Goal: Task Accomplishment & Management: Use online tool/utility

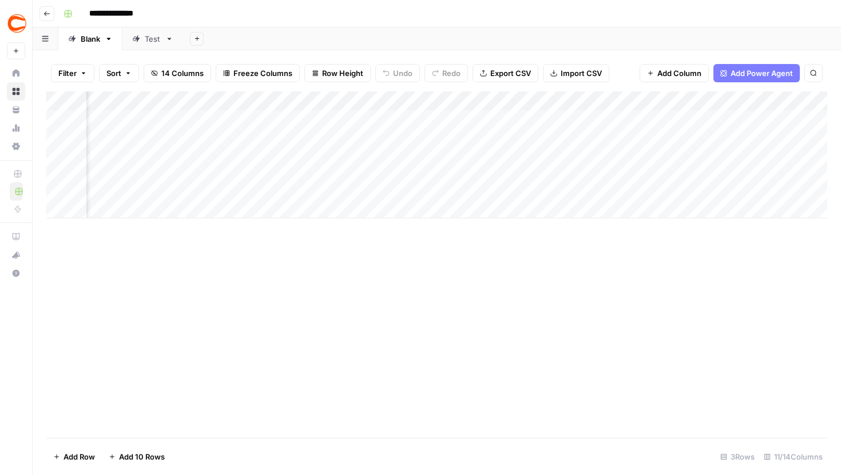
scroll to position [0, 652]
click at [819, 410] on div "New version available A new version of AirOps is available. Reload" at bounding box center [738, 429] width 165 height 46
click at [824, 408] on icon "close" at bounding box center [825, 410] width 8 height 9
click at [374, 118] on div "Add Column" at bounding box center [436, 155] width 781 height 127
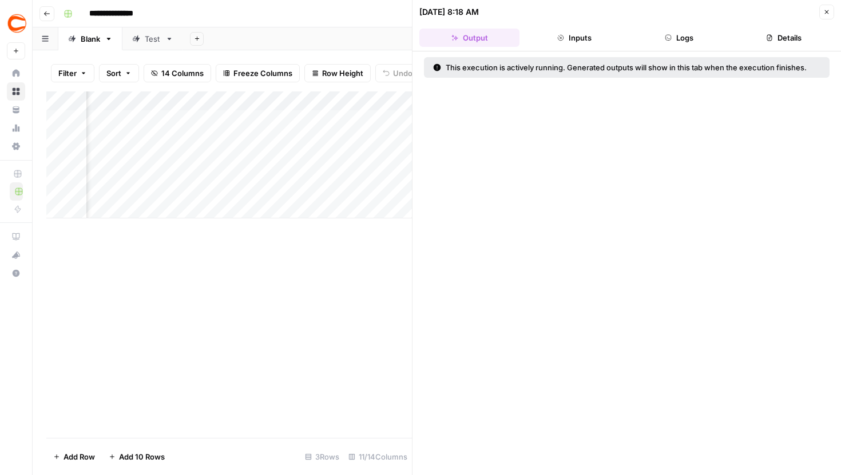
click at [668, 45] on button "Logs" at bounding box center [679, 38] width 100 height 18
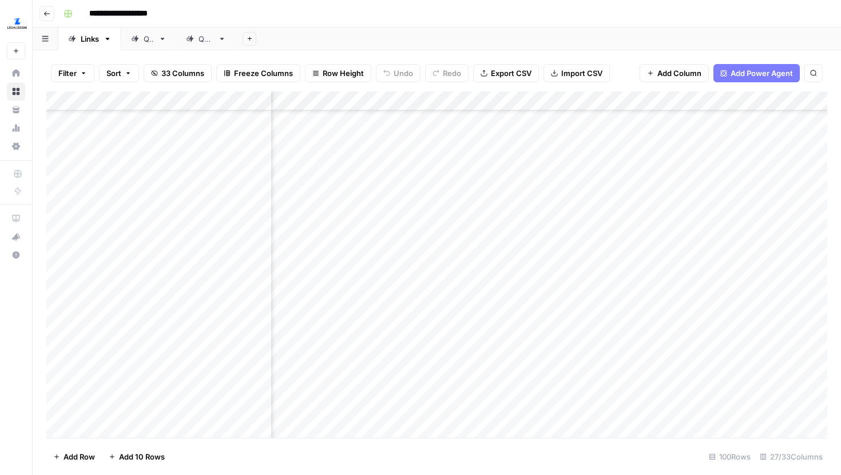
scroll to position [481, 2431]
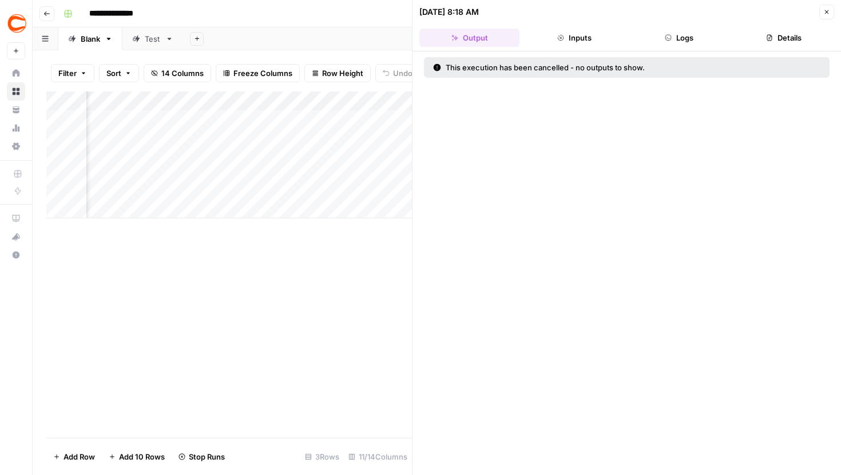
click at [676, 36] on button "Logs" at bounding box center [679, 38] width 100 height 18
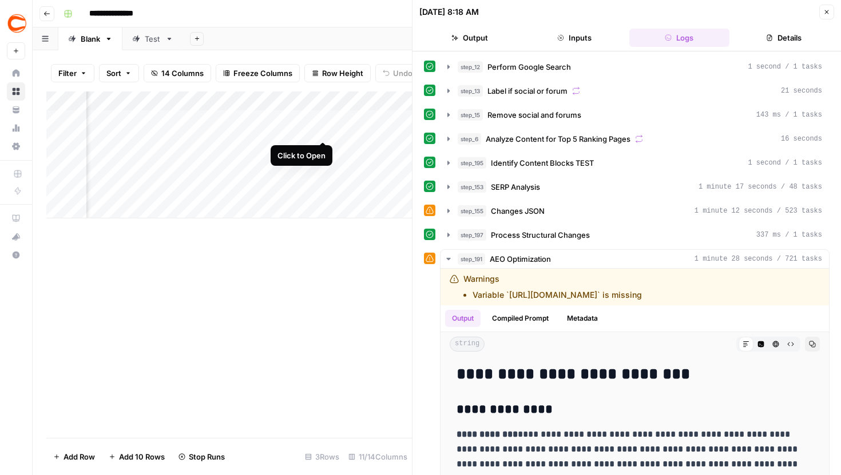
click at [323, 119] on div "Add Column" at bounding box center [229, 155] width 366 height 127
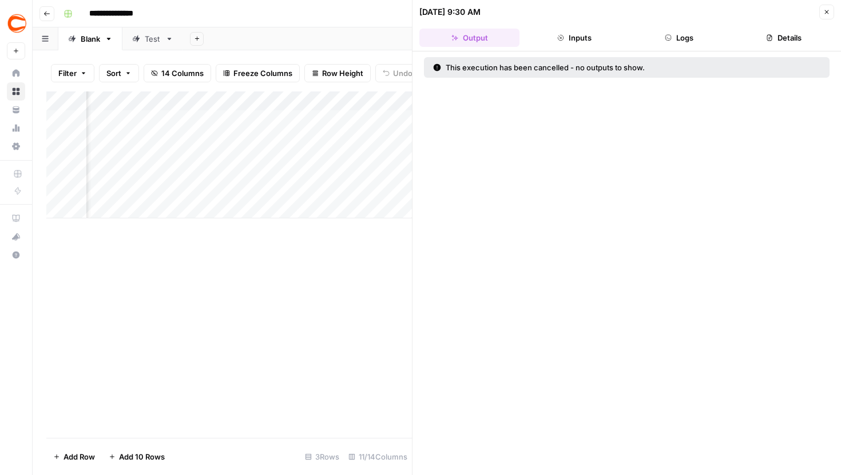
click at [824, 10] on icon "button" at bounding box center [826, 12] width 7 height 7
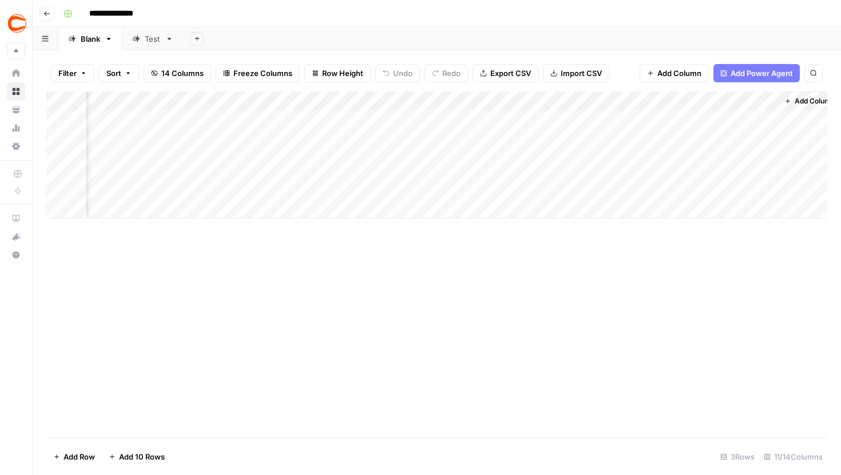
scroll to position [0, 687]
click at [441, 177] on div "Add Column" at bounding box center [436, 155] width 781 height 127
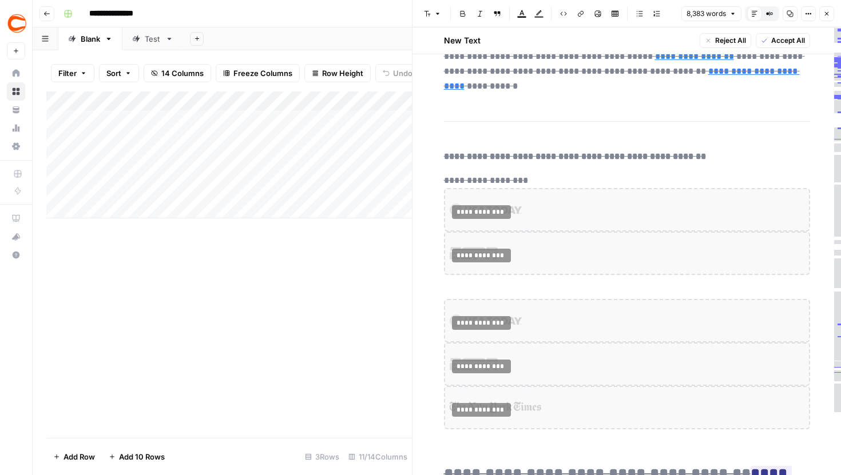
click at [375, 182] on div "Add Column" at bounding box center [229, 155] width 366 height 127
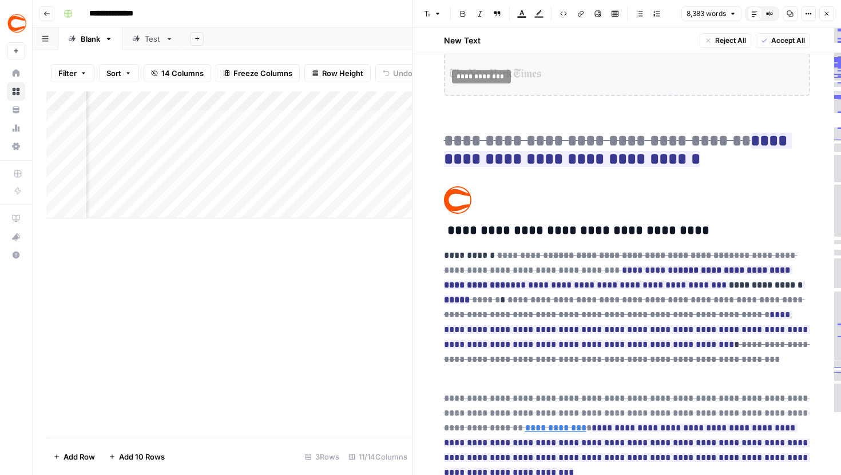
scroll to position [670, 0]
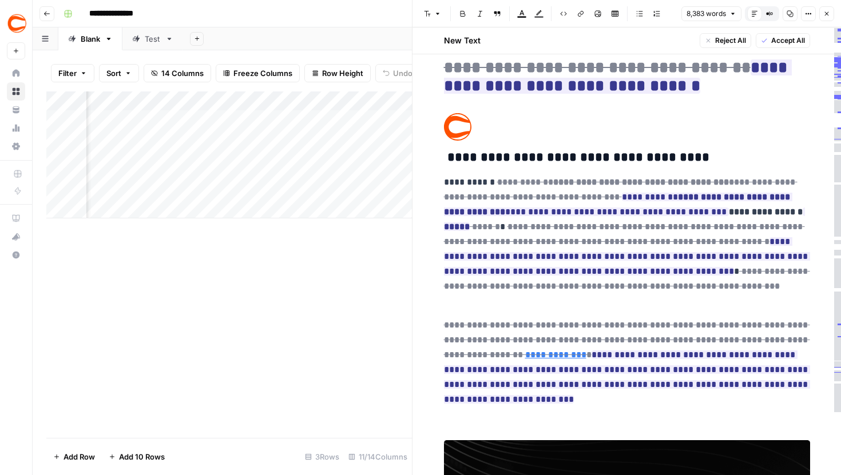
click at [769, 13] on icon "button" at bounding box center [769, 13] width 7 height 7
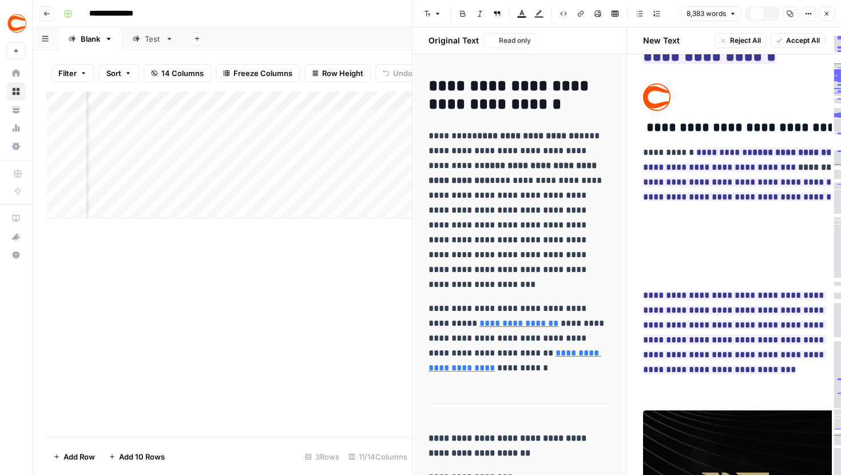
scroll to position [429, 0]
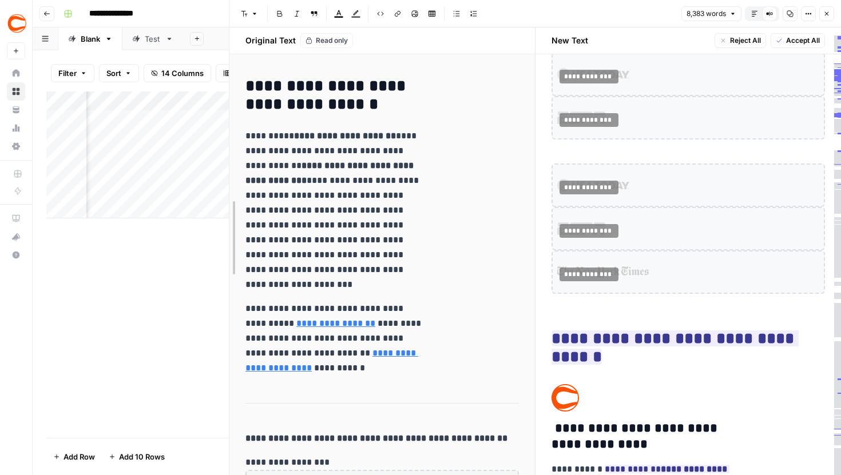
drag, startPoint x: 415, startPoint y: 138, endPoint x: 79, endPoint y: 162, distance: 337.2
click at [79, 162] on body "**********" at bounding box center [420, 237] width 841 height 475
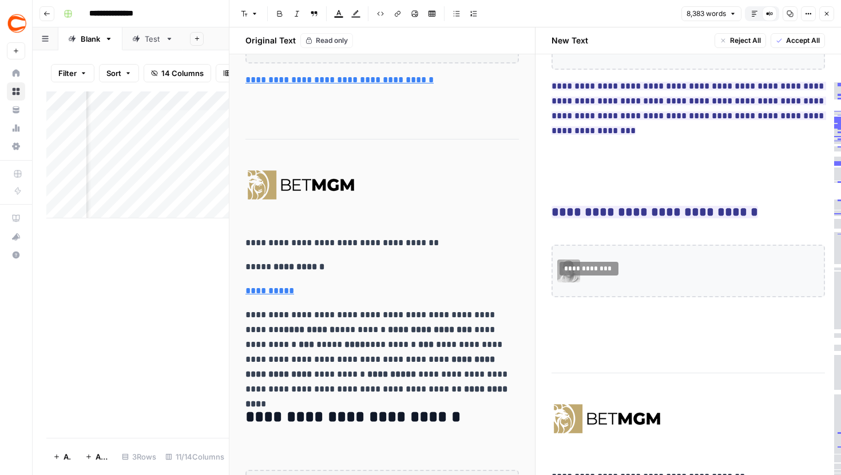
scroll to position [3202, 0]
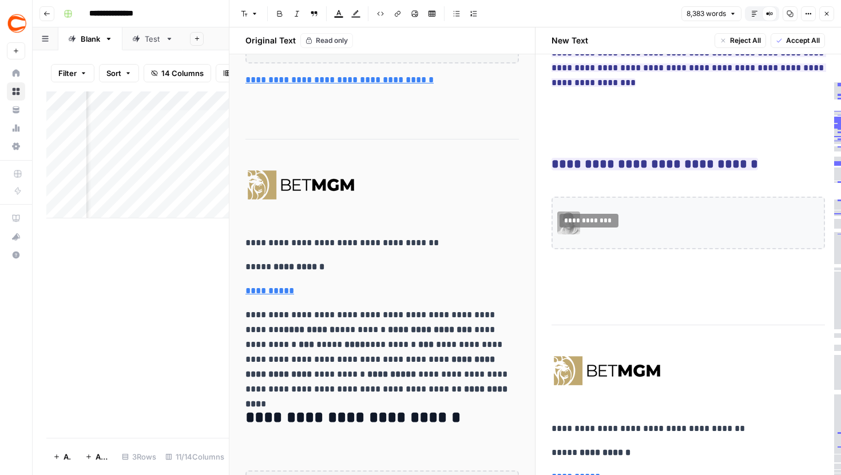
click at [830, 12] on button "Close" at bounding box center [826, 13] width 15 height 15
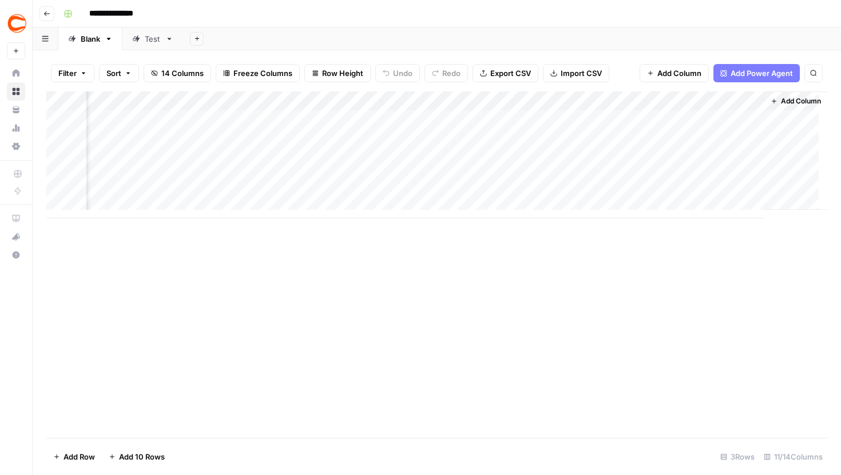
scroll to position [0, 707]
click at [419, 177] on div "Add Column" at bounding box center [436, 155] width 781 height 127
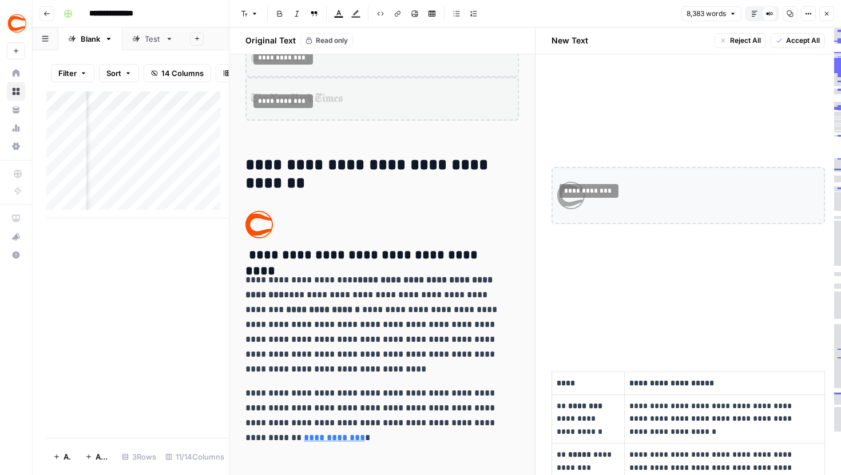
scroll to position [18267, 0]
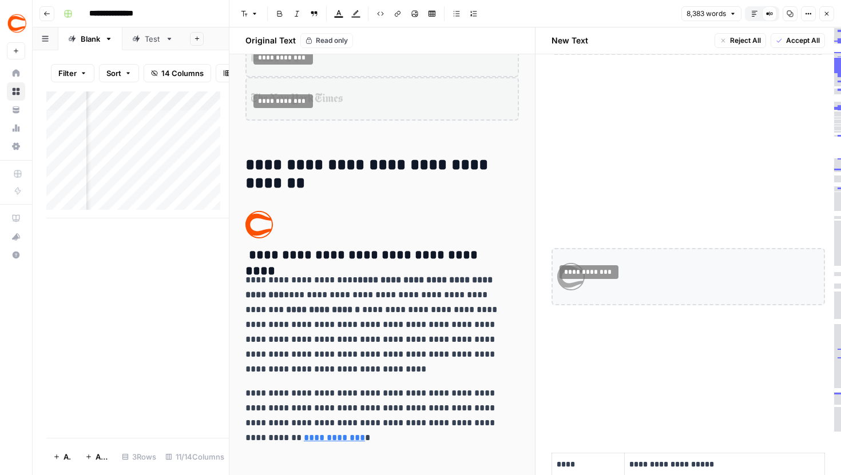
click at [823, 13] on button "Close" at bounding box center [826, 13] width 15 height 15
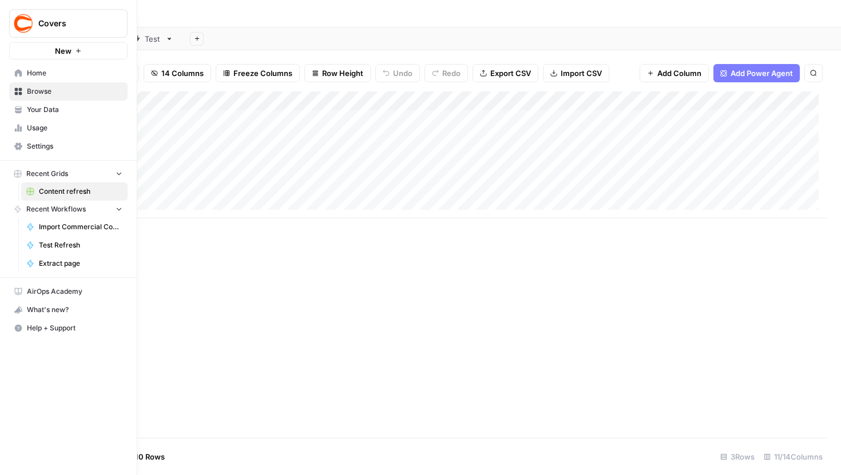
click at [19, 108] on icon at bounding box center [18, 108] width 6 height 5
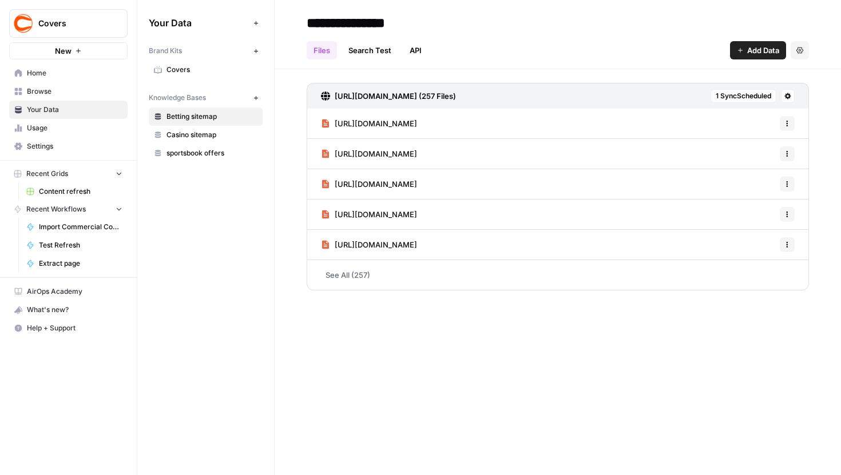
click at [180, 69] on span "Covers" at bounding box center [211, 70] width 91 height 10
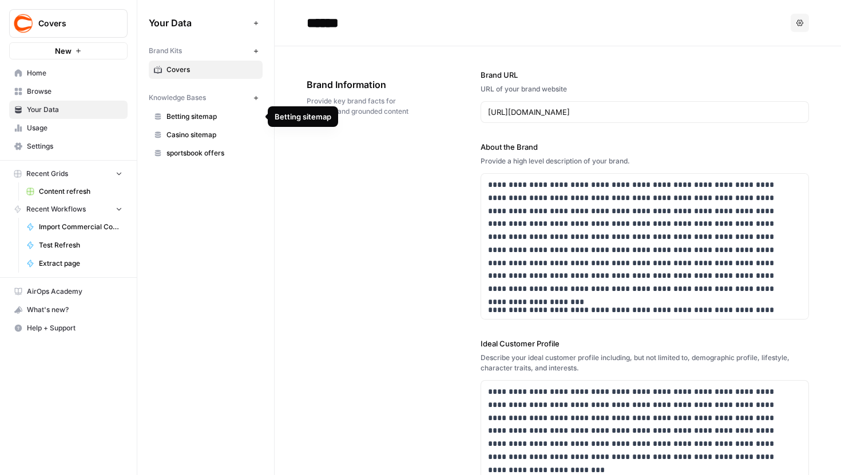
click at [202, 116] on span "Betting sitemap" at bounding box center [211, 117] width 91 height 10
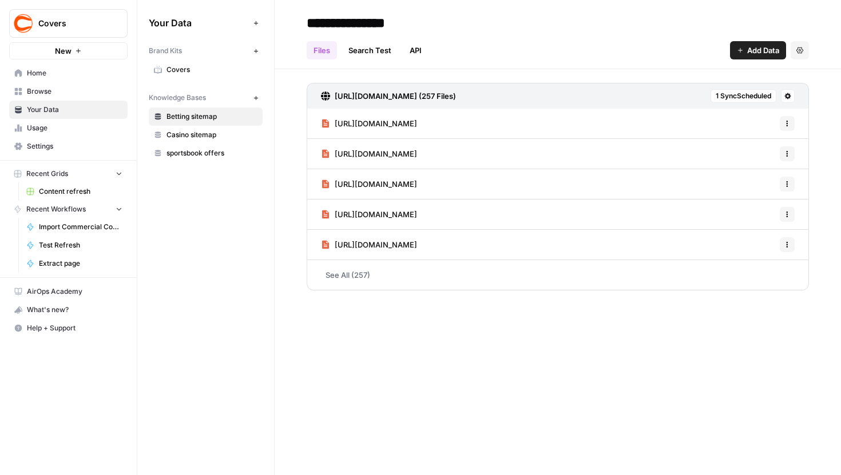
click at [202, 71] on span "Covers" at bounding box center [211, 70] width 91 height 10
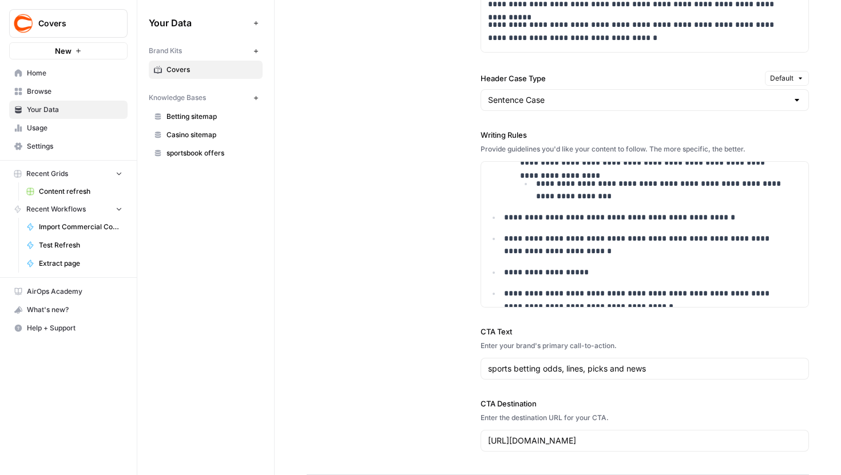
scroll to position [1792, 0]
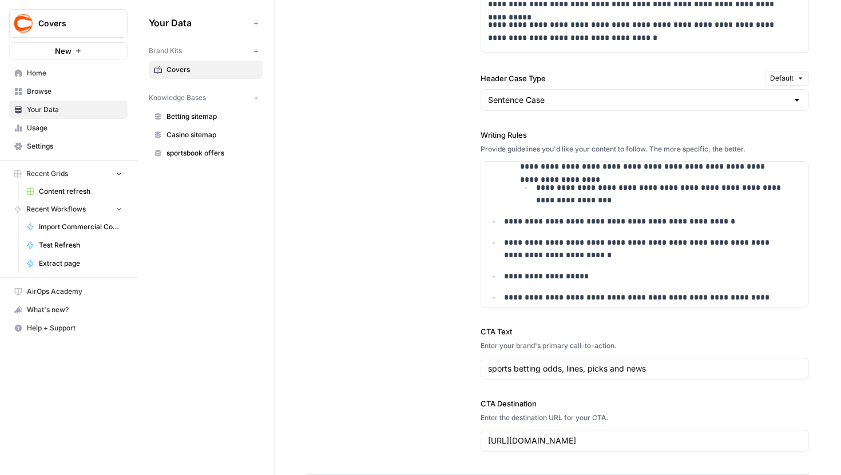
click at [53, 74] on span "Home" at bounding box center [75, 73] width 96 height 10
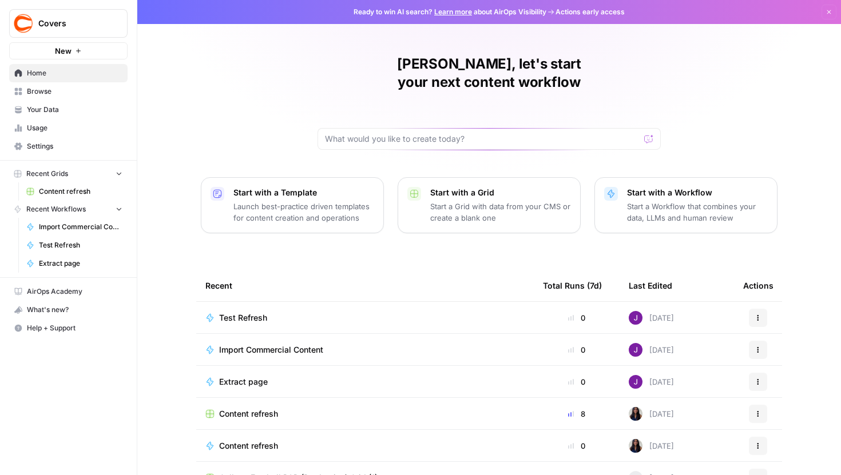
click at [59, 88] on span "Browse" at bounding box center [75, 91] width 96 height 10
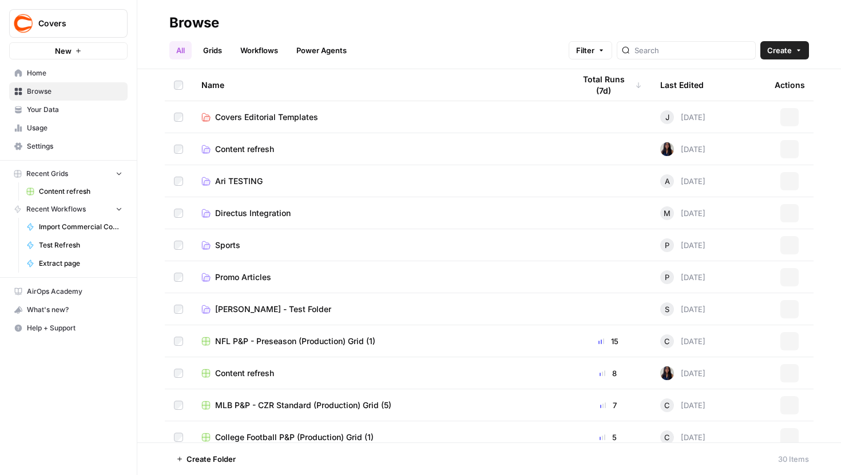
click at [68, 108] on span "Your Data" at bounding box center [75, 110] width 96 height 10
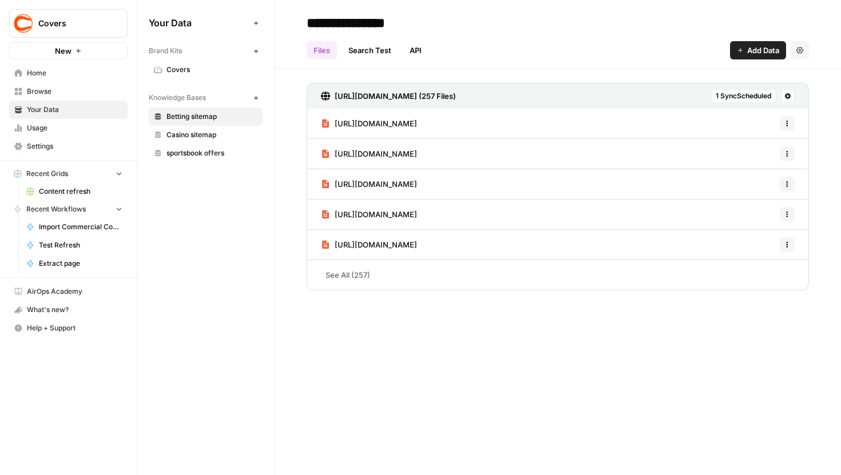
click at [205, 71] on span "Covers" at bounding box center [211, 70] width 91 height 10
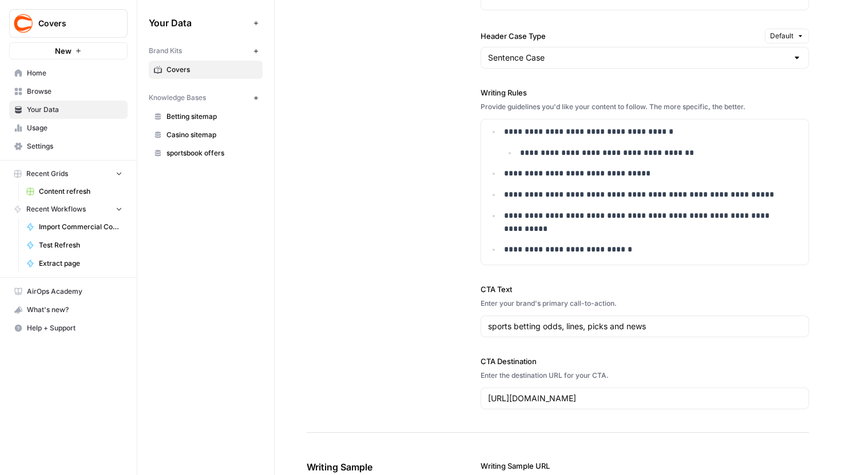
scroll to position [1191, 0]
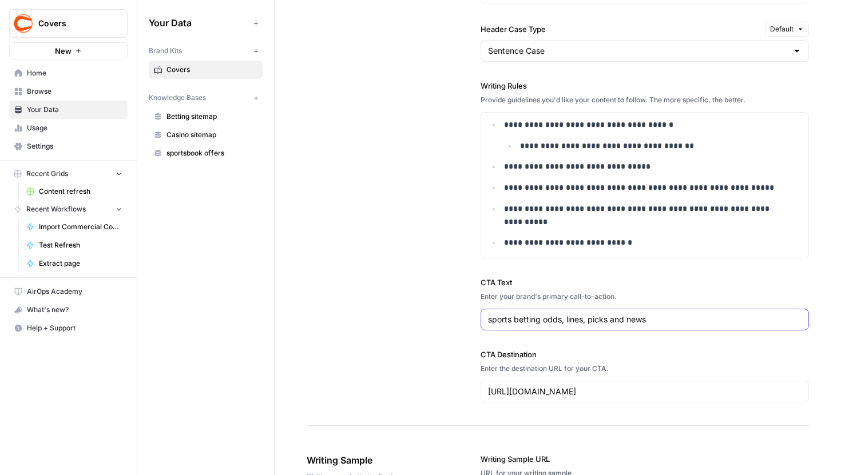
click at [658, 320] on input "sports betting odds, lines, picks and news" at bounding box center [645, 319] width 314 height 11
drag, startPoint x: 673, startPoint y: 317, endPoint x: 466, endPoint y: 318, distance: 207.1
click at [465, 317] on div "**********" at bounding box center [558, 35] width 502 height 781
click at [470, 353] on div "**********" at bounding box center [558, 35] width 502 height 781
drag, startPoint x: 688, startPoint y: 320, endPoint x: 430, endPoint y: 320, distance: 258.6
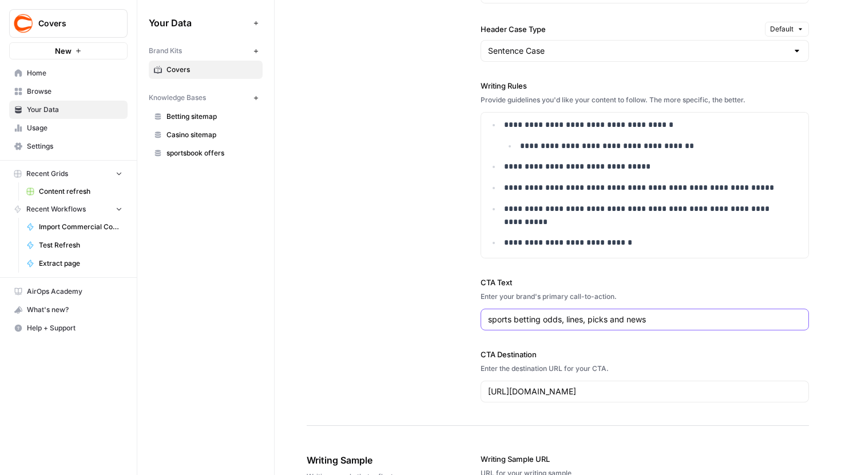
click at [430, 320] on div "**********" at bounding box center [558, 35] width 502 height 781
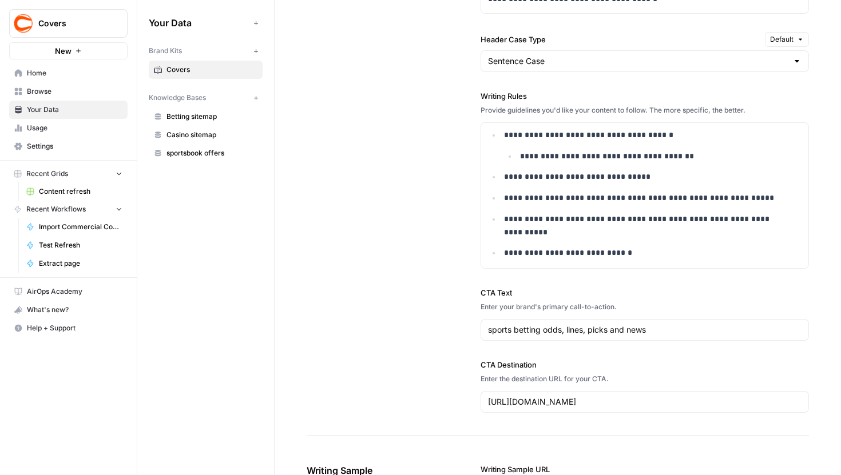
click at [709, 359] on div "**********" at bounding box center [645, 46] width 329 height 781
click at [677, 332] on input "sports betting odds, lines, picks and news" at bounding box center [645, 329] width 314 height 11
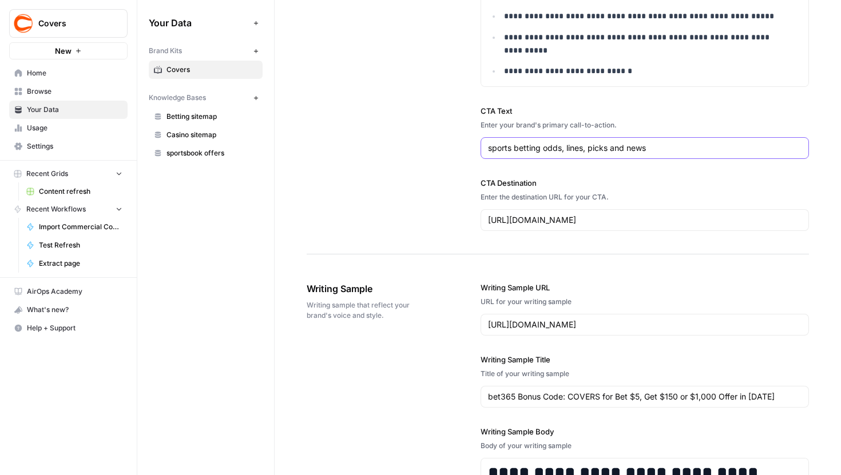
scroll to position [1359, 0]
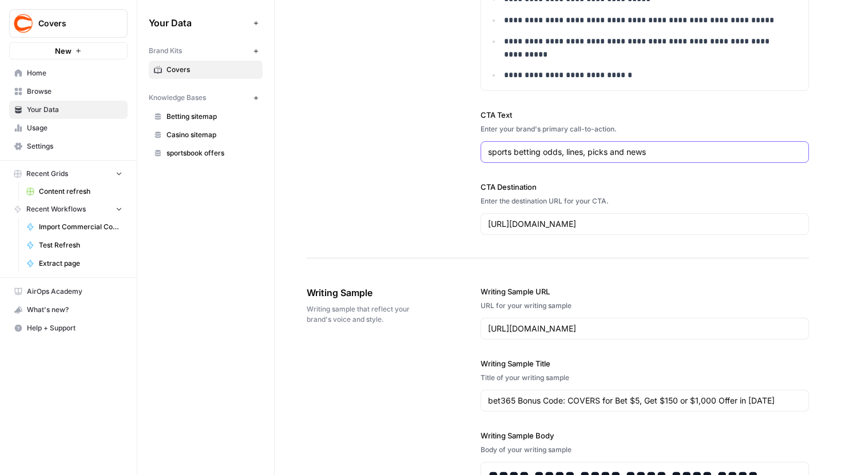
drag, startPoint x: 687, startPoint y: 150, endPoint x: 478, endPoint y: 148, distance: 209.4
click at [481, 148] on div "sports betting odds, lines, picks and news" at bounding box center [645, 152] width 329 height 22
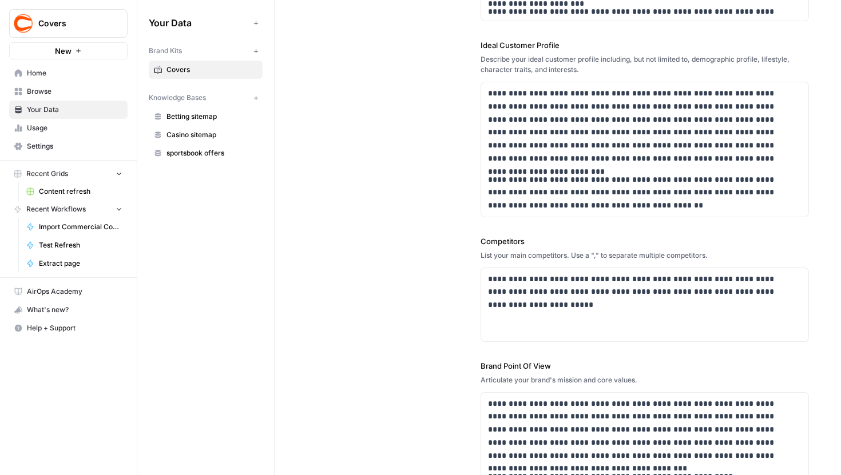
scroll to position [0, 0]
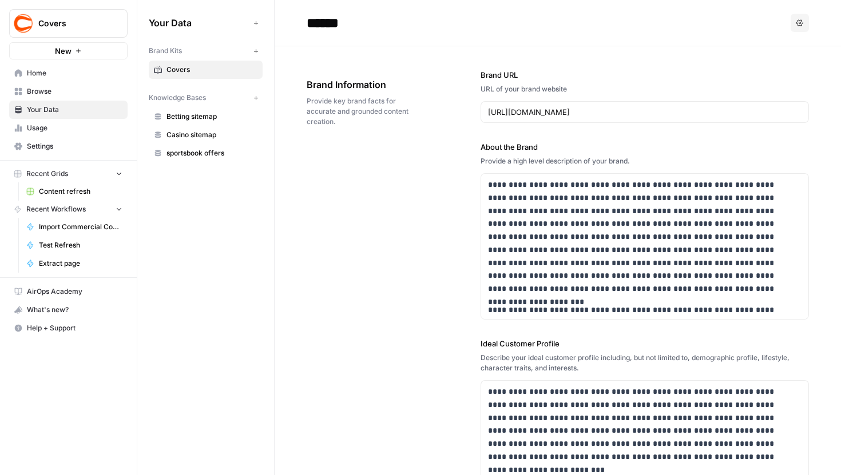
click at [35, 94] on span "Browse" at bounding box center [75, 91] width 96 height 10
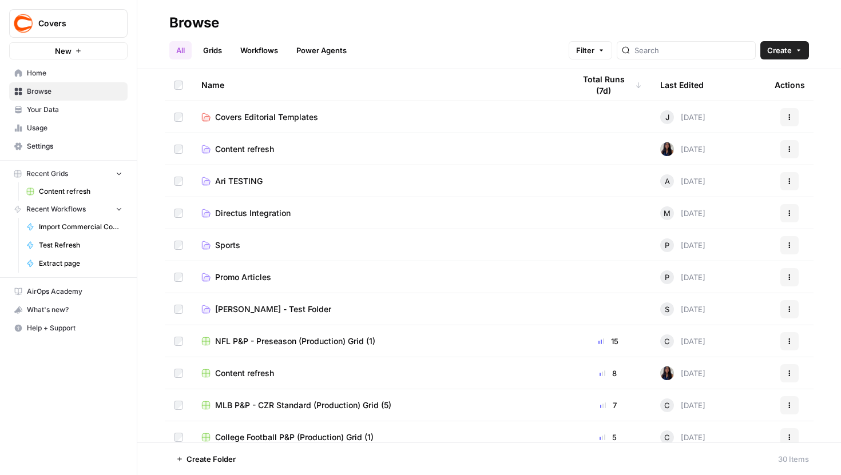
click at [79, 192] on span "Content refresh" at bounding box center [81, 191] width 84 height 10
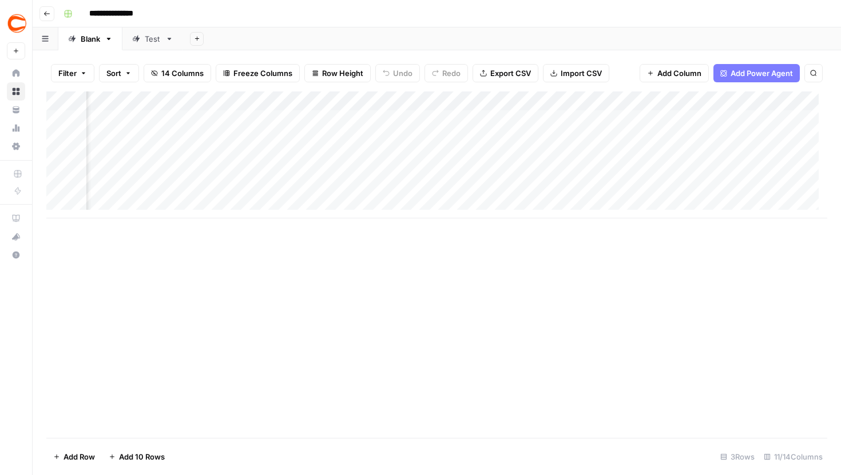
scroll to position [0, 134]
click at [804, 120] on div "Add Column" at bounding box center [436, 155] width 781 height 127
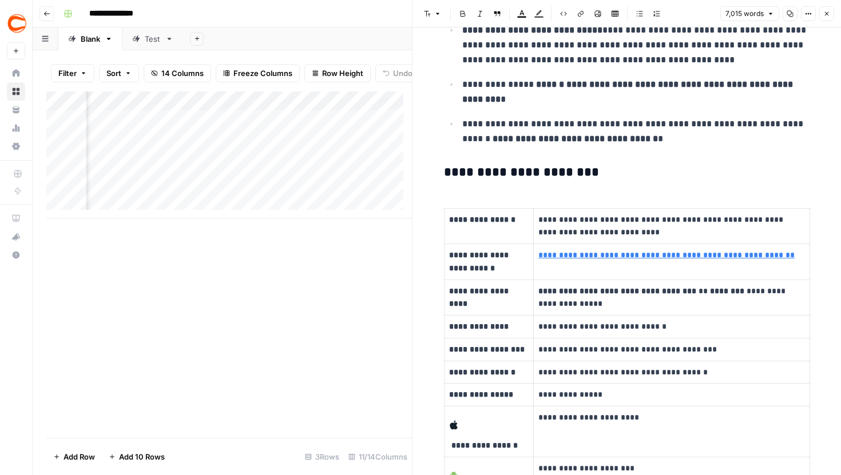
scroll to position [6641, 0]
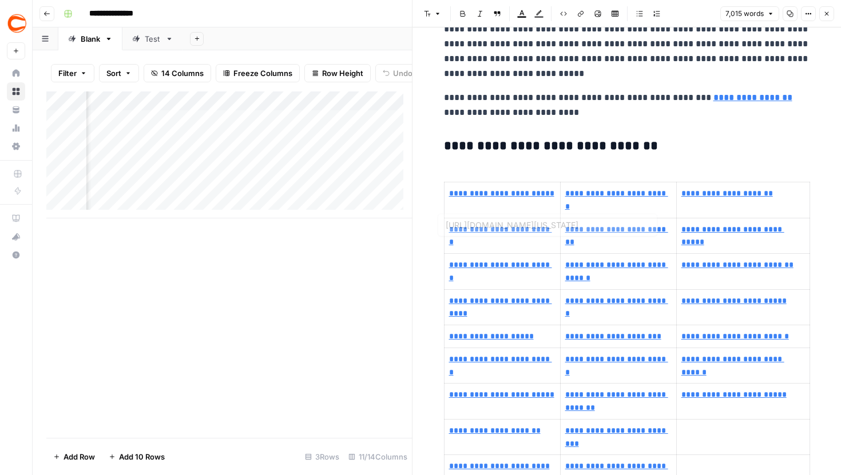
type input "https://www.covers.com/betting/bonuses/arizona-best-bonuses-promo-codes"
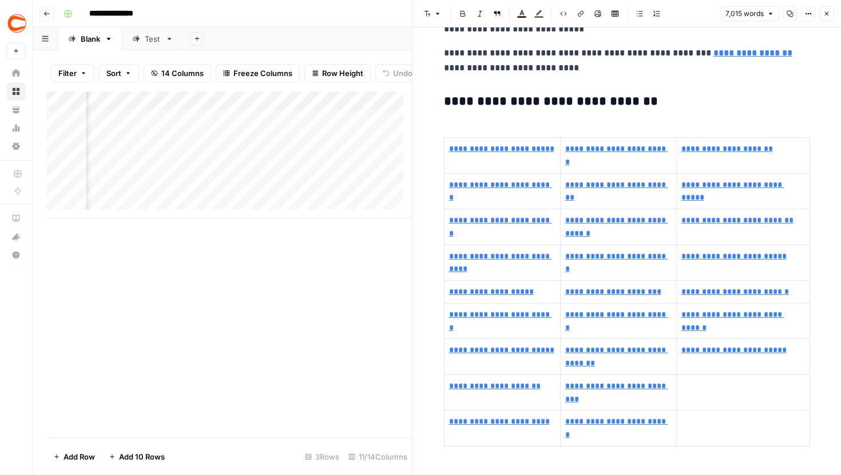
scroll to position [23116, 0]
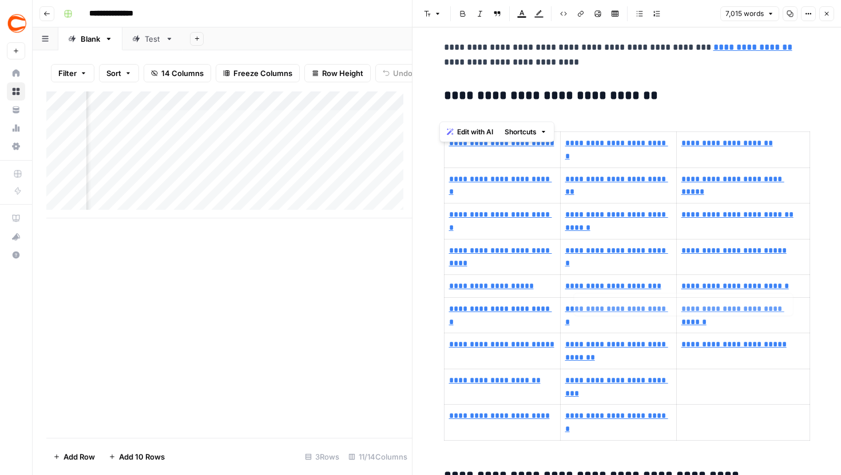
type input "https://www.covers.com/betting/bonuses/wyoming-best-bonuses-promo-codes"
drag, startPoint x: 436, startPoint y: 102, endPoint x: 685, endPoint y: 356, distance: 354.8
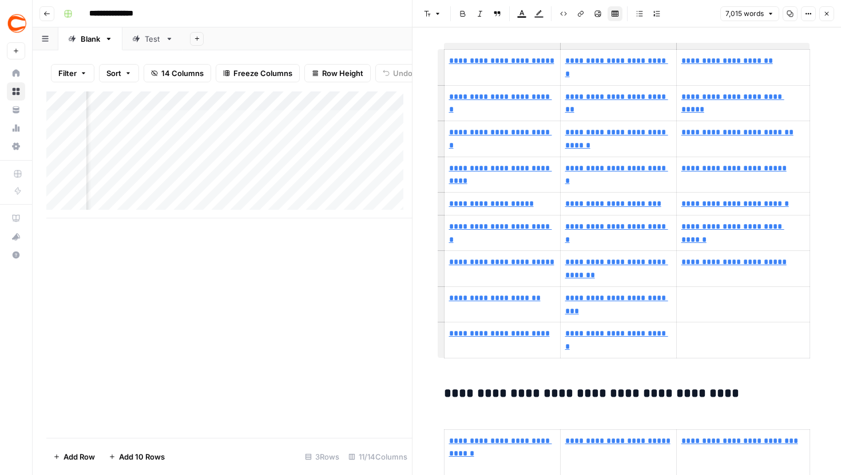
click at [698, 359] on td at bounding box center [742, 341] width 133 height 36
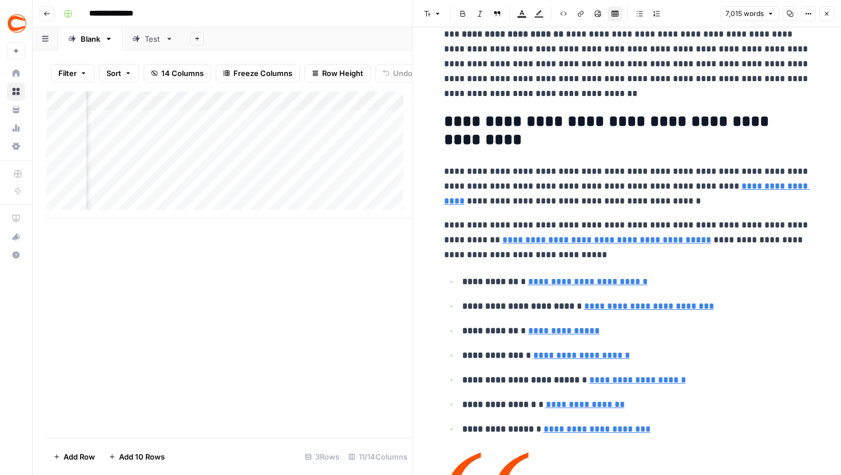
scroll to position [0, 0]
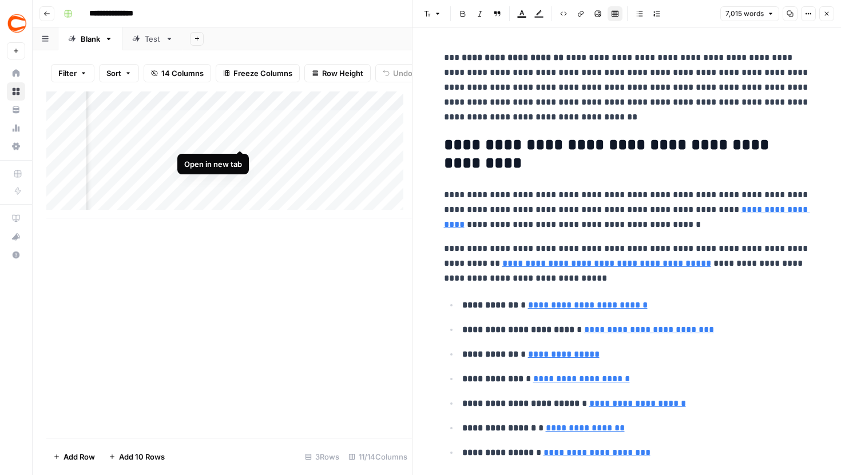
click at [238, 130] on div "Add Column" at bounding box center [229, 155] width 366 height 127
click at [827, 11] on icon "button" at bounding box center [826, 13] width 7 height 7
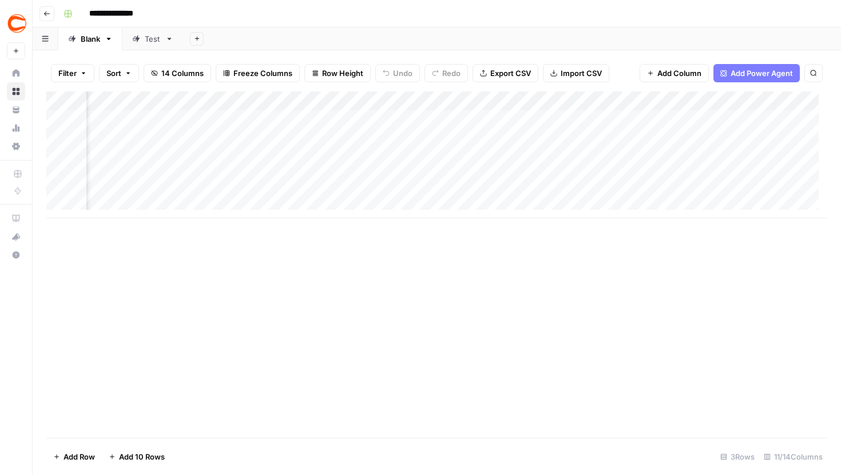
scroll to position [0, 514]
click at [616, 181] on div "Add Column" at bounding box center [436, 155] width 781 height 127
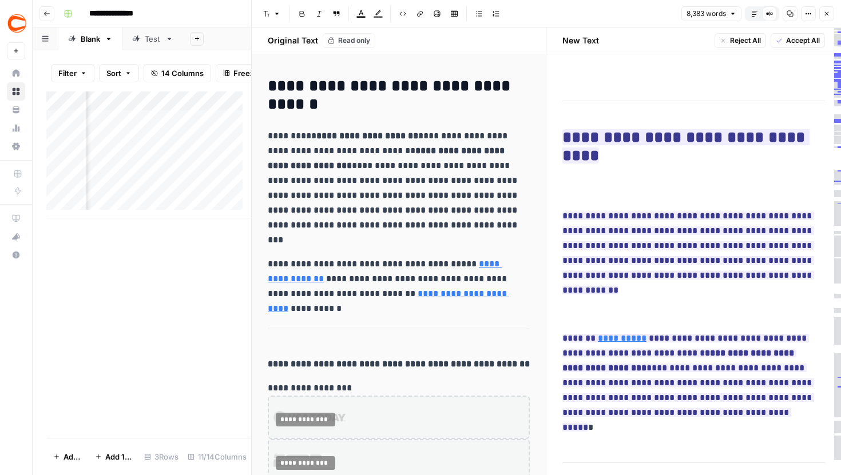
scroll to position [1383, 0]
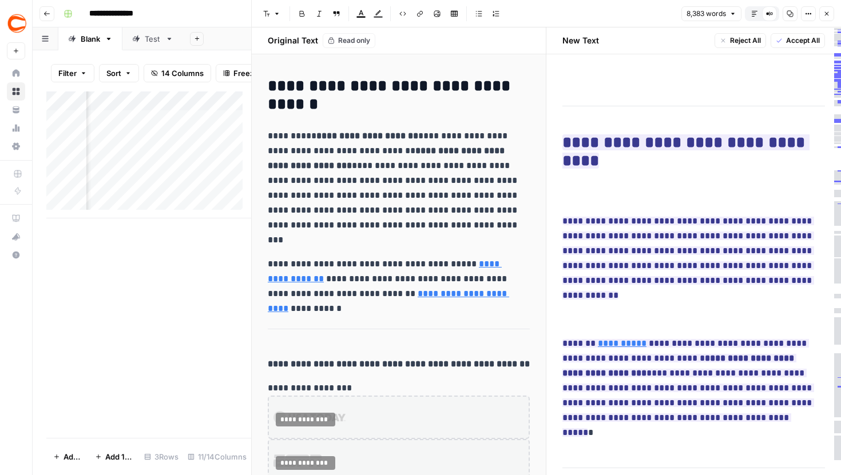
drag, startPoint x: 554, startPoint y: 139, endPoint x: 653, endPoint y: 190, distance: 111.6
drag, startPoint x: 646, startPoint y: 301, endPoint x: 567, endPoint y: 148, distance: 172.2
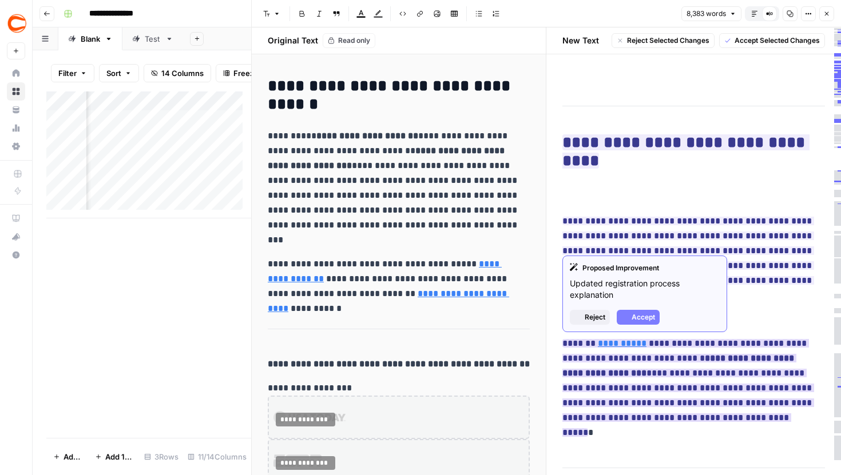
click at [677, 336] on span "**********" at bounding box center [688, 388] width 252 height 105
click at [772, 316] on p "**********" at bounding box center [693, 319] width 263 height 15
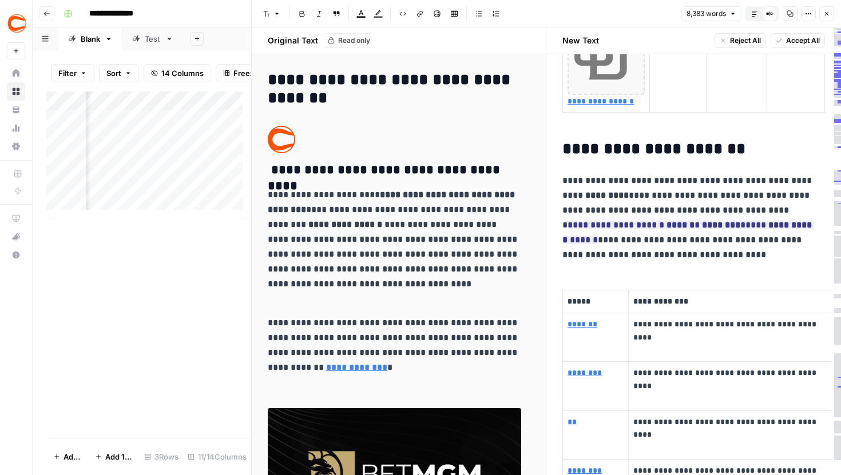
scroll to position [6272, 0]
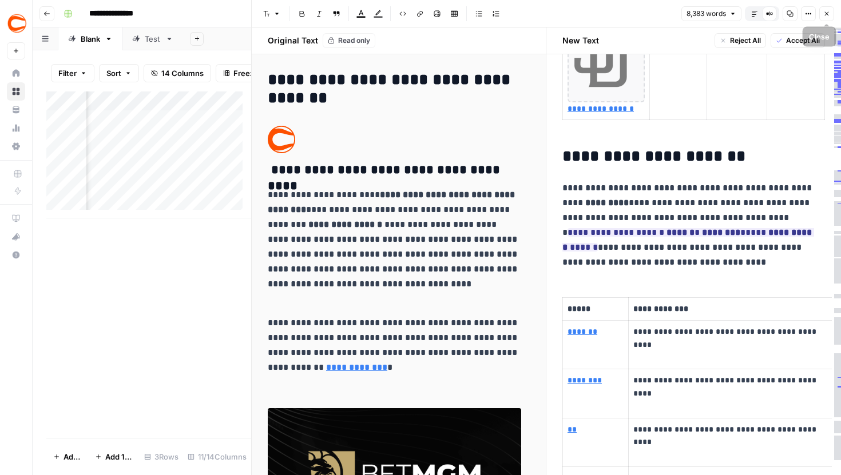
click at [831, 13] on button "Close" at bounding box center [826, 13] width 15 height 15
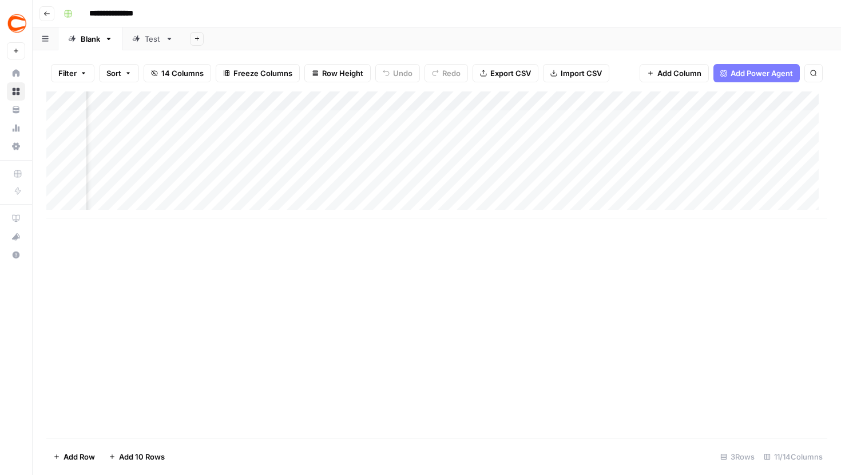
scroll to position [0, 495]
click at [635, 148] on div "Add Column" at bounding box center [436, 155] width 781 height 127
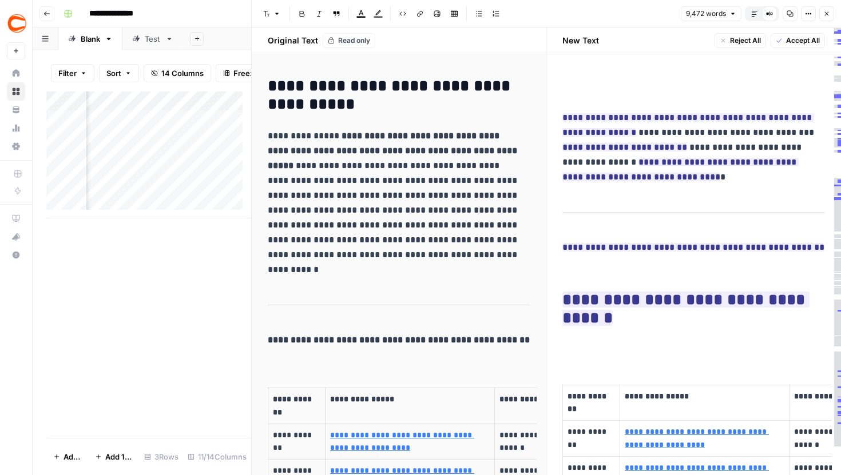
click at [826, 14] on icon "button" at bounding box center [827, 14] width 4 height 4
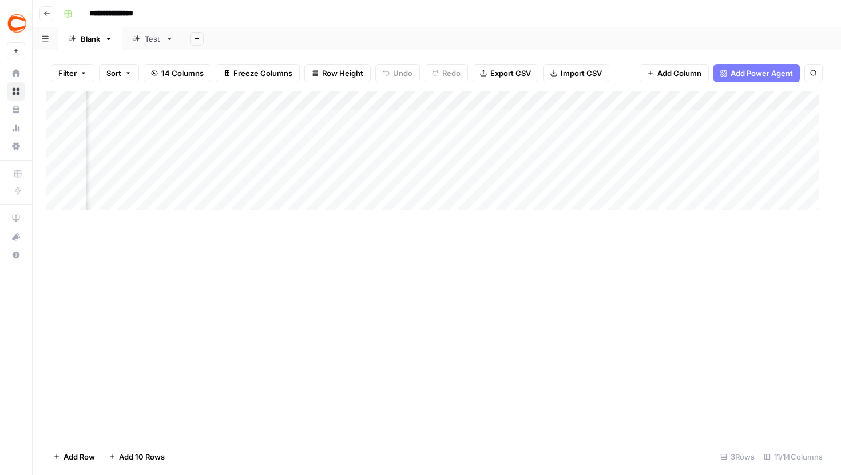
scroll to position [0, 310]
click at [629, 149] on div "Add Column" at bounding box center [436, 155] width 781 height 127
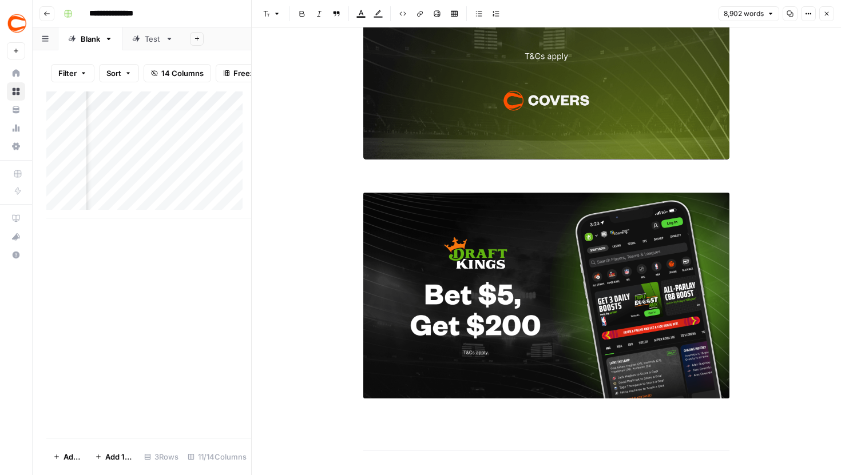
scroll to position [844, 0]
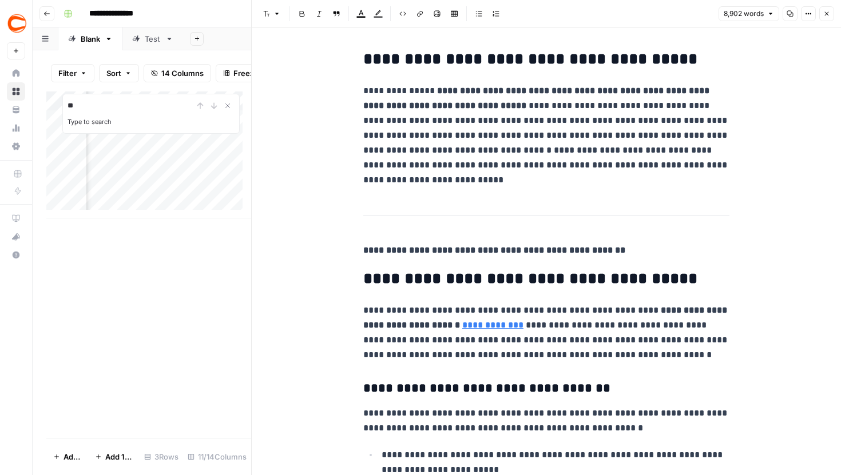
type input "**"
click at [660, 104] on p "**********" at bounding box center [546, 136] width 366 height 104
type input "existing"
click at [696, 27] on icon "button" at bounding box center [695, 30] width 6 height 6
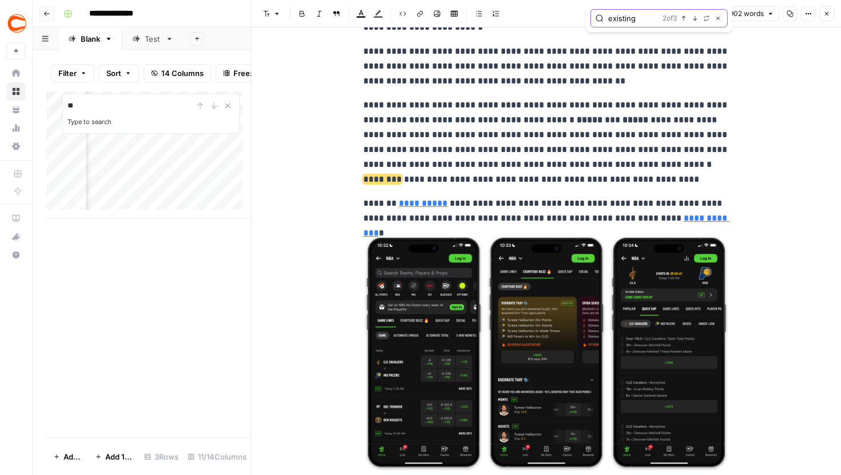
click at [692, 19] on icon "button" at bounding box center [695, 18] width 6 height 6
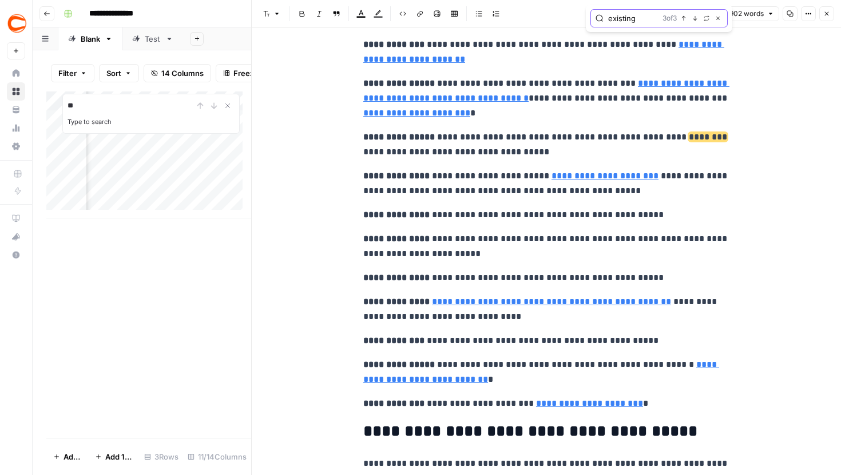
click at [692, 19] on icon "button" at bounding box center [695, 18] width 6 height 6
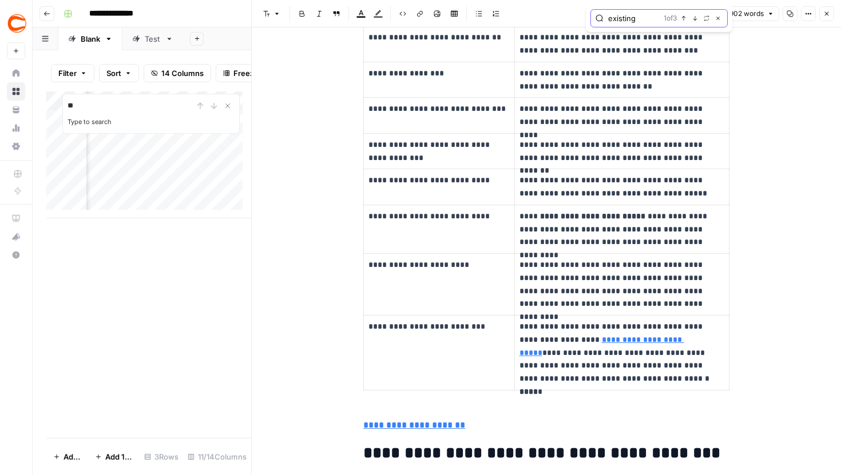
scroll to position [3393, 0]
click at [826, 12] on icon "button" at bounding box center [826, 13] width 7 height 7
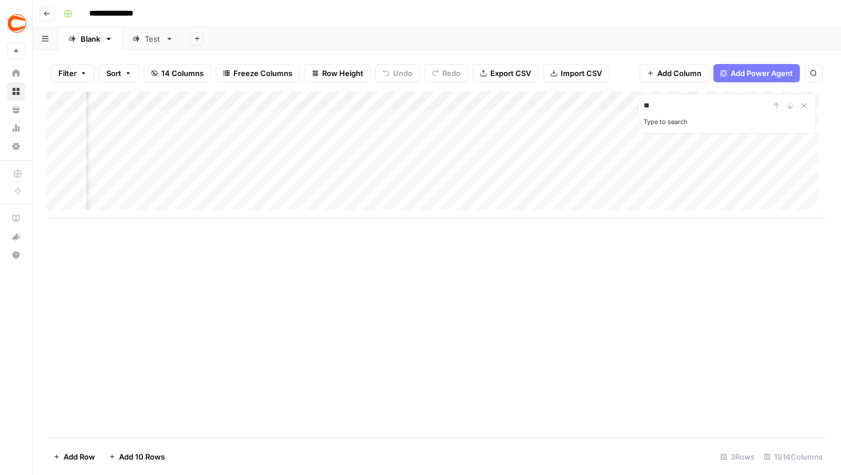
scroll to position [0, 634]
click at [493, 146] on div "Add Column" at bounding box center [436, 155] width 781 height 127
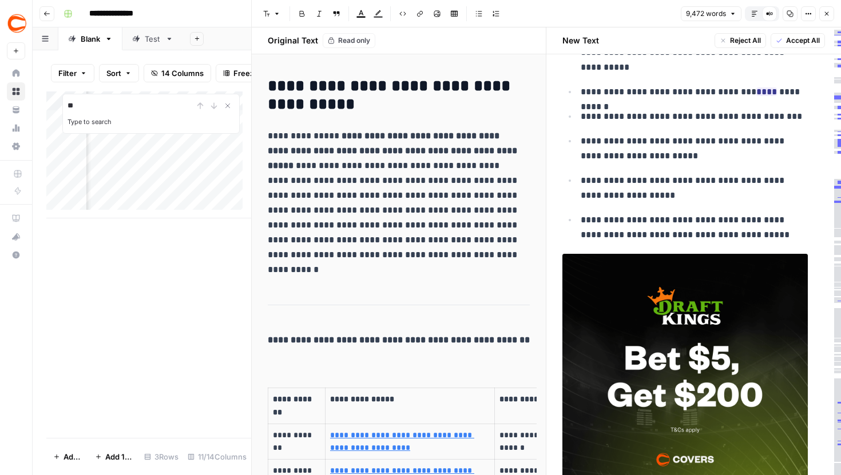
scroll to position [890, 0]
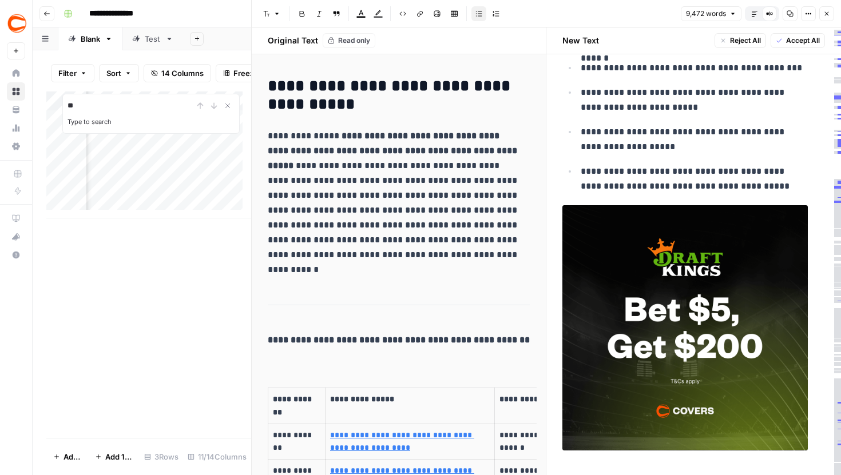
click at [674, 89] on p "**********" at bounding box center [694, 100] width 227 height 30
type input "customer"
click at [775, 19] on icon "button" at bounding box center [778, 18] width 6 height 6
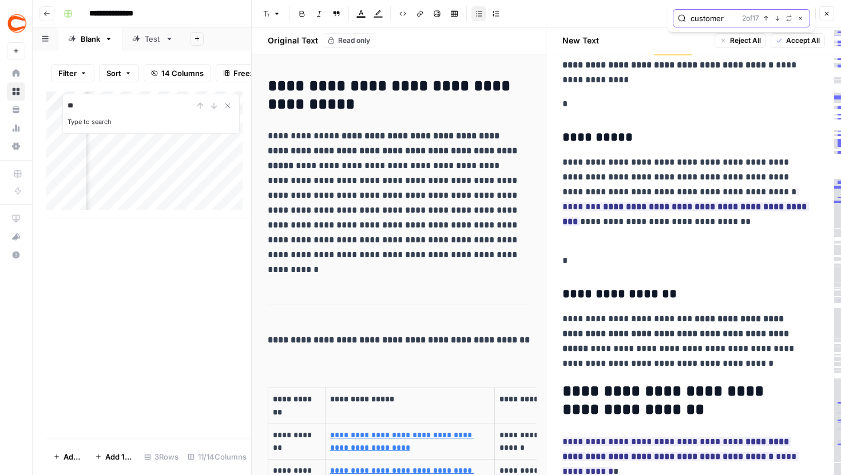
scroll to position [5941, 0]
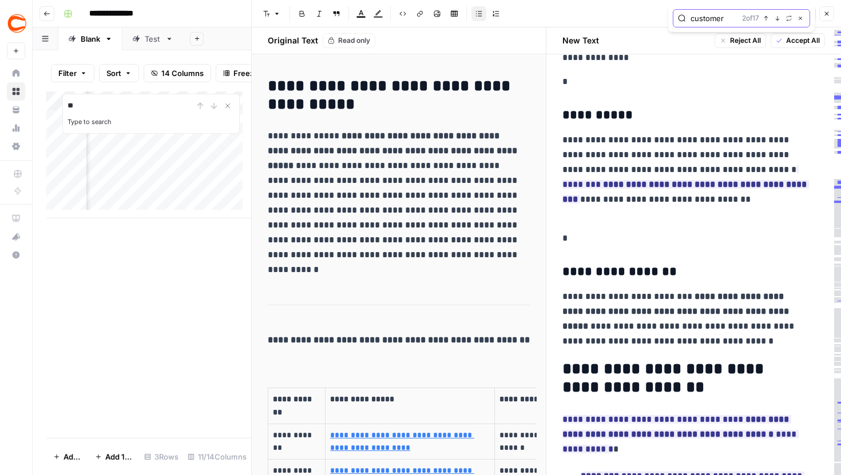
click at [775, 19] on icon "button" at bounding box center [778, 18] width 6 height 6
click at [780, 19] on button "Next Match" at bounding box center [777, 18] width 9 height 9
click at [777, 19] on icon "button" at bounding box center [778, 18] width 6 height 6
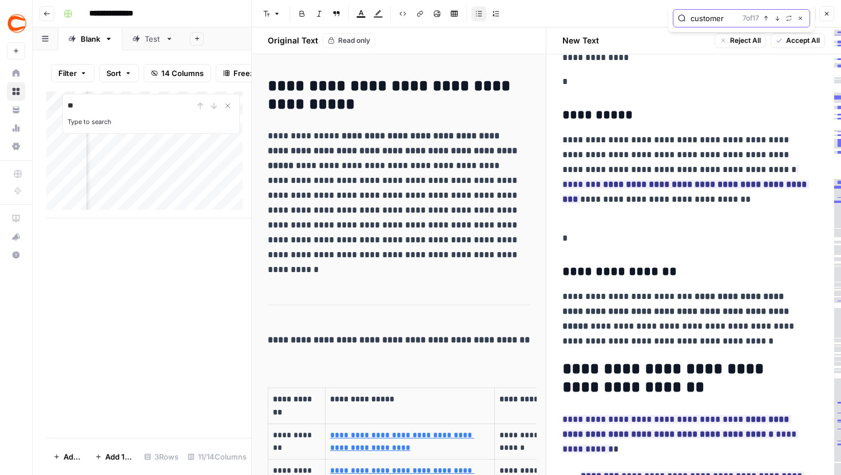
click at [777, 19] on icon "button" at bounding box center [778, 18] width 6 height 6
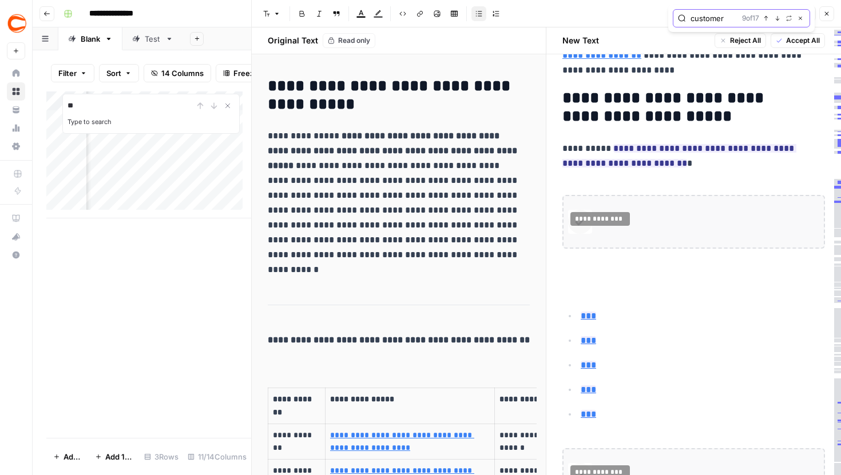
click at [777, 18] on icon "button" at bounding box center [778, 18] width 6 height 6
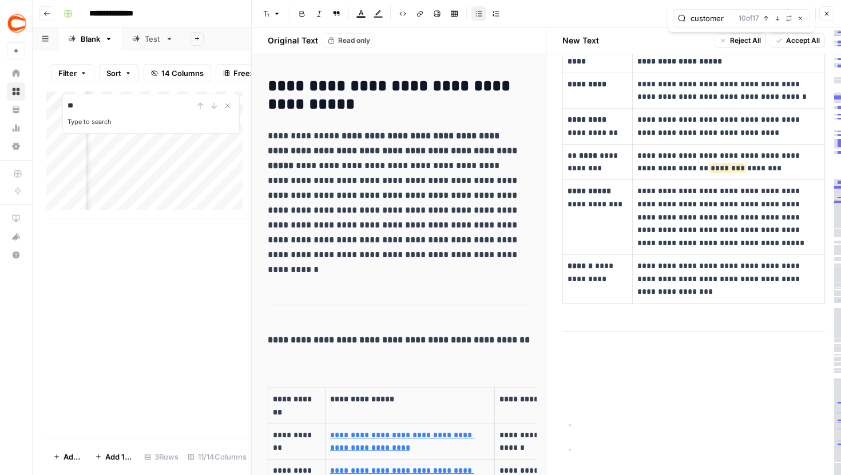
scroll to position [19565, 0]
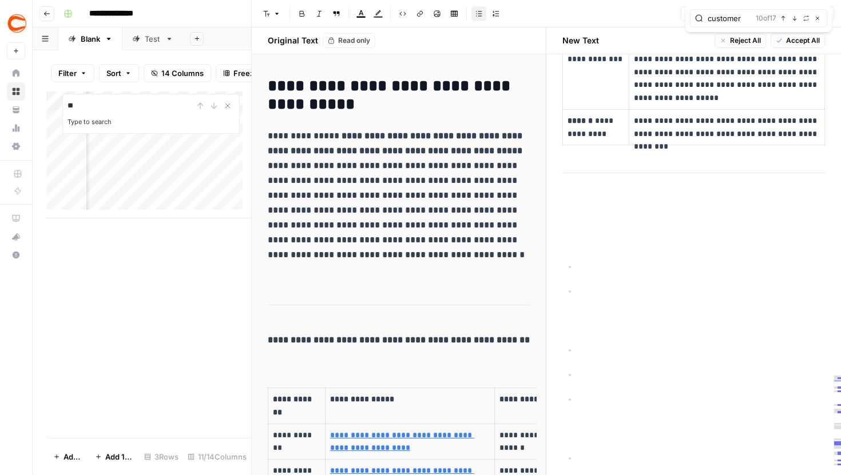
click at [776, 18] on span "10 of 17" at bounding box center [766, 18] width 21 height 10
click at [793, 18] on icon "button" at bounding box center [795, 18] width 6 height 6
click at [795, 18] on icon "button" at bounding box center [795, 18] width 6 height 6
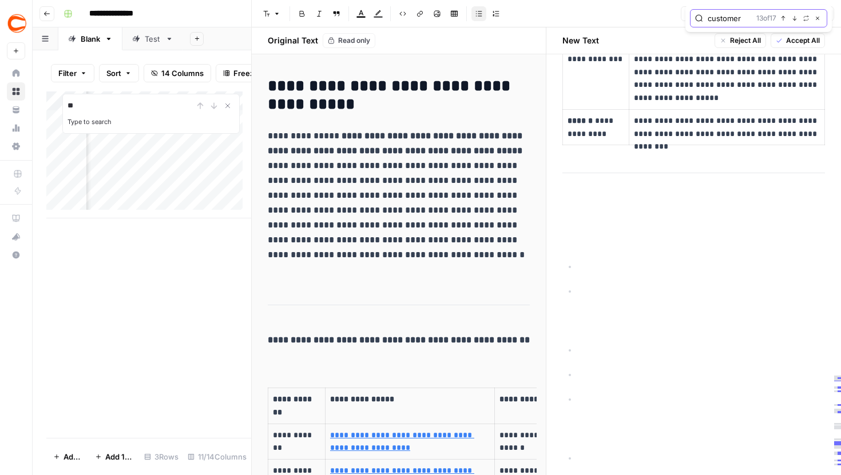
click at [795, 18] on icon "button" at bounding box center [795, 18] width 4 height 5
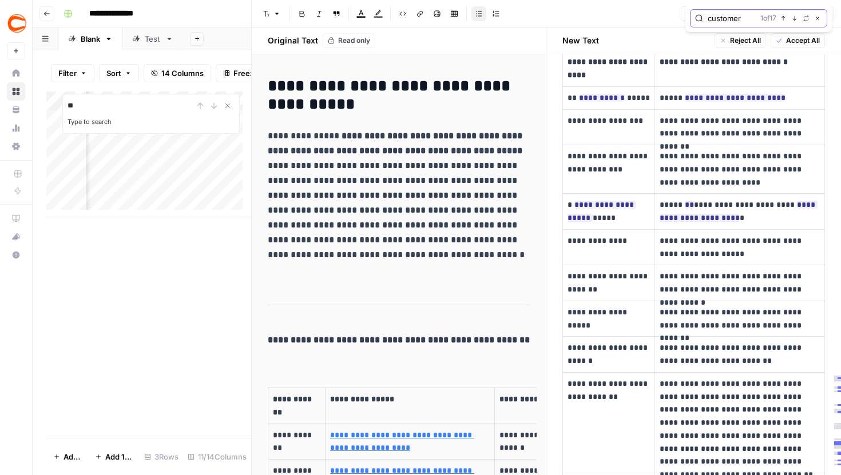
scroll to position [4114, 0]
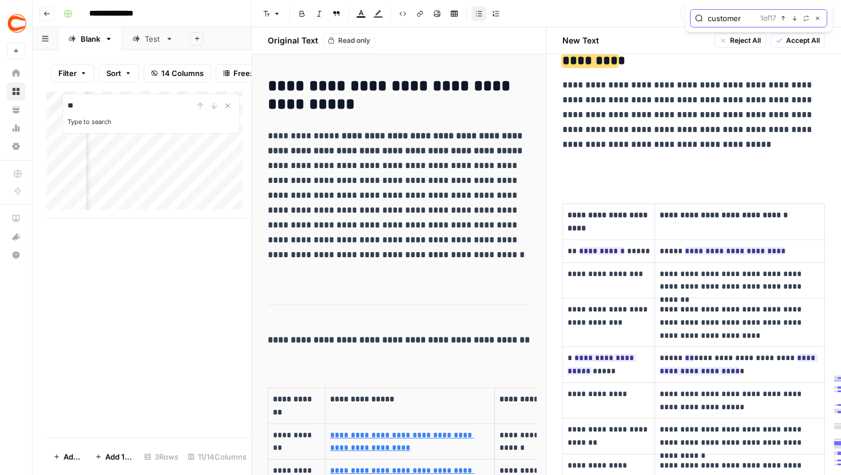
click at [819, 21] on button "Close" at bounding box center [817, 18] width 9 height 9
click at [769, 86] on p "**********" at bounding box center [693, 115] width 263 height 74
type input "customer"
click at [817, 19] on icon "button" at bounding box center [817, 18] width 3 height 3
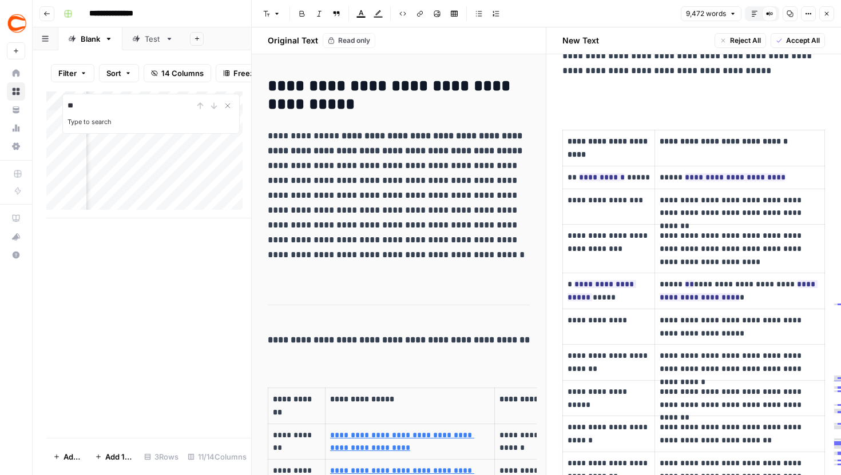
scroll to position [4236, 0]
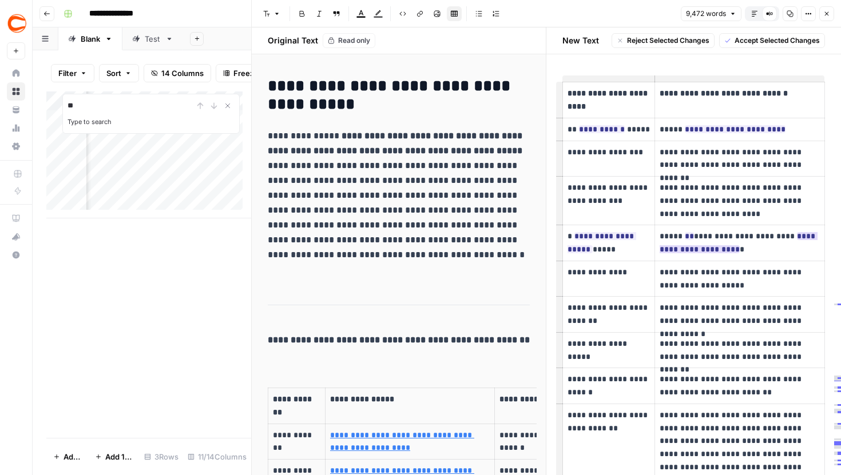
drag, startPoint x: 766, startPoint y: 241, endPoint x: 781, endPoint y: 227, distance: 21.0
click at [781, 230] on p "**********" at bounding box center [740, 243] width 160 height 26
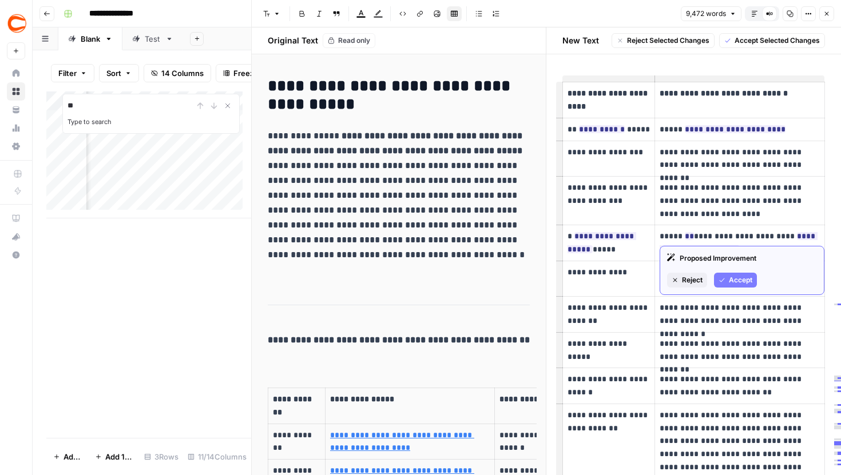
click at [760, 236] on p "**********" at bounding box center [740, 243] width 160 height 26
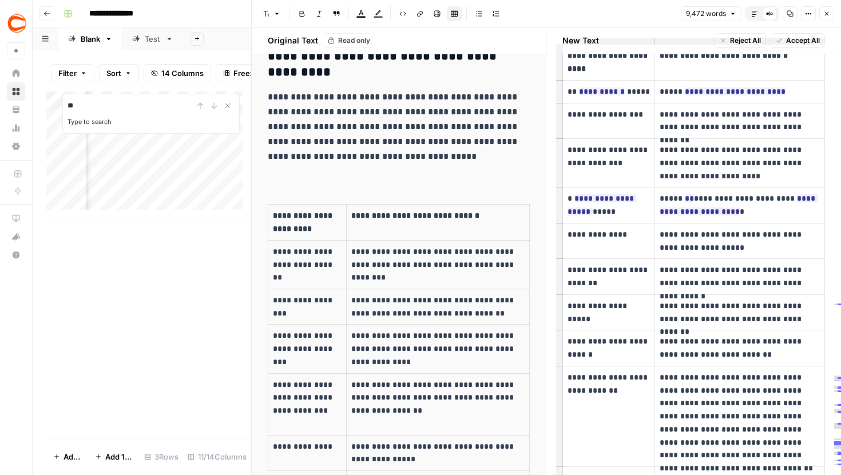
scroll to position [4114, 0]
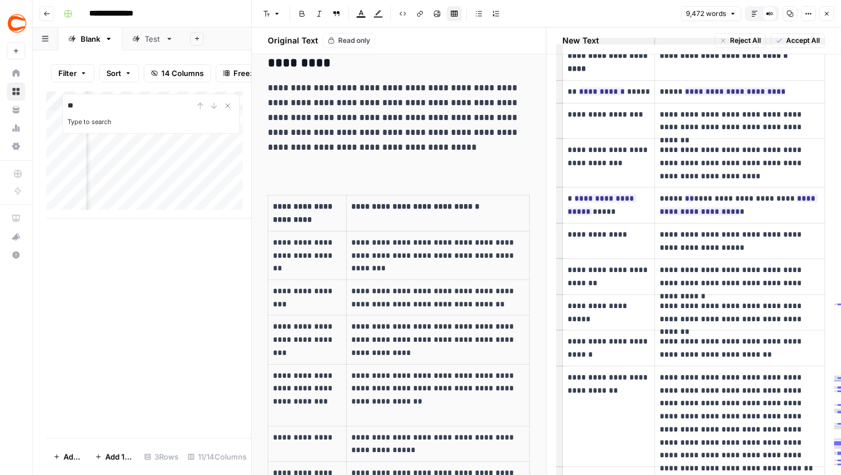
drag, startPoint x: 481, startPoint y: 257, endPoint x: 510, endPoint y: 257, distance: 28.6
click at [510, 257] on p "**********" at bounding box center [437, 249] width 173 height 26
click at [430, 269] on td "**********" at bounding box center [438, 255] width 183 height 49
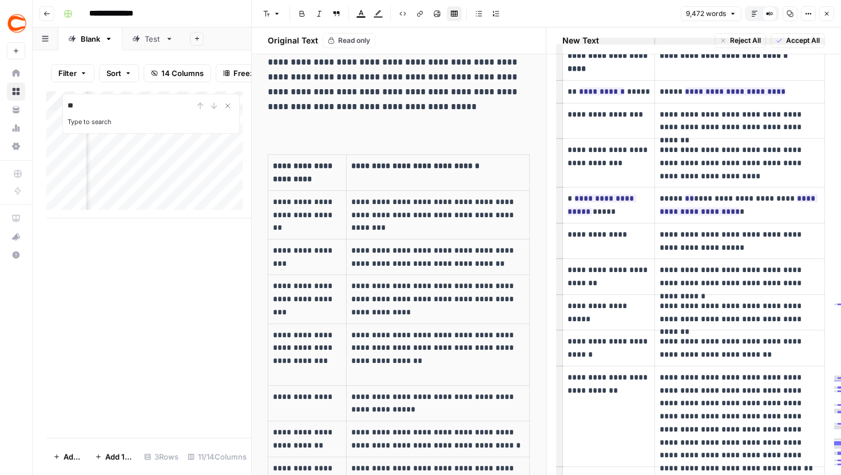
scroll to position [4167, 0]
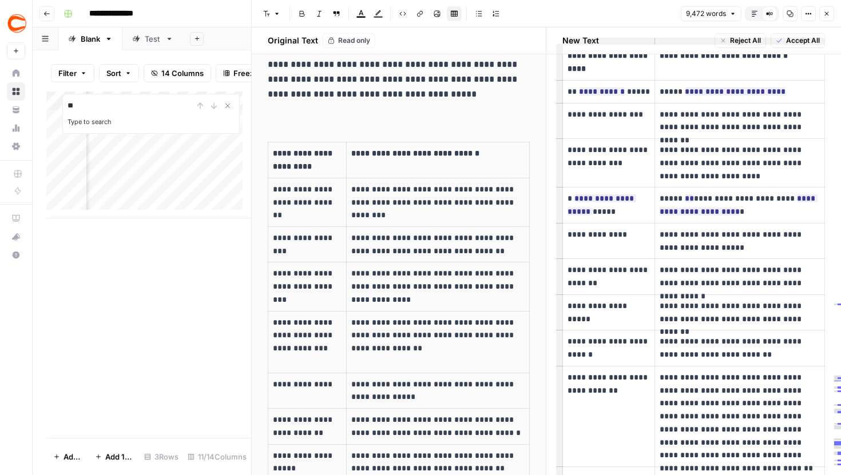
drag, startPoint x: 415, startPoint y: 277, endPoint x: 442, endPoint y: 278, distance: 26.9
click at [441, 278] on p "**********" at bounding box center [437, 286] width 173 height 39
click at [466, 295] on p "**********" at bounding box center [437, 286] width 173 height 39
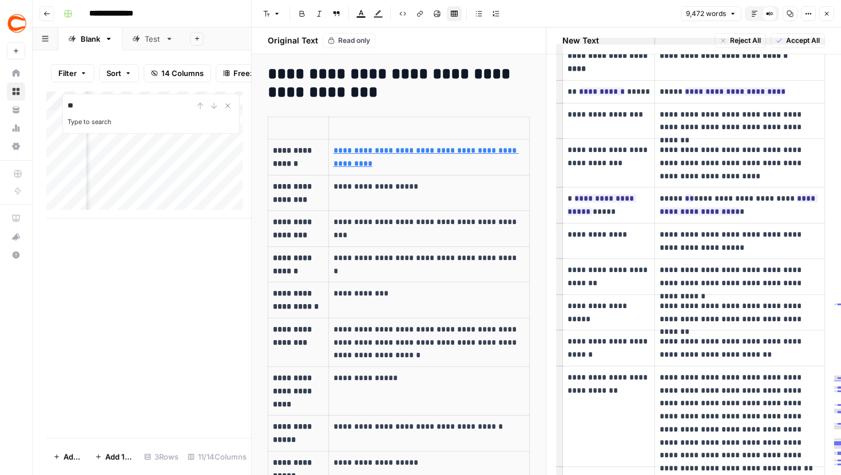
scroll to position [5005, 0]
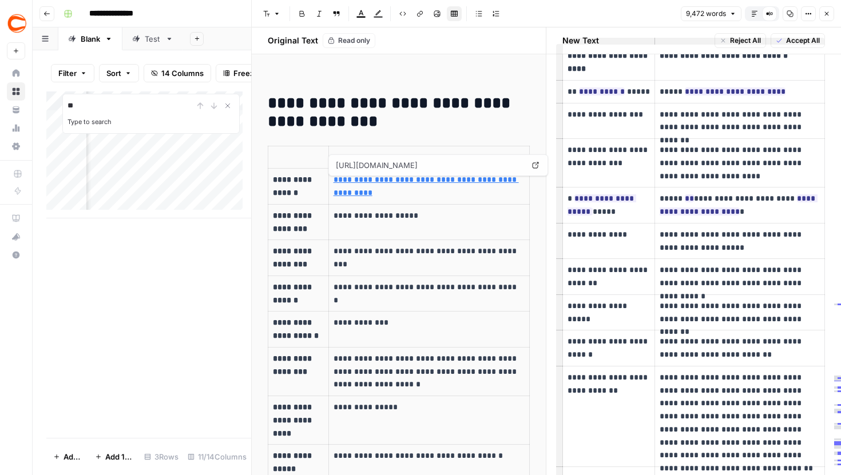
drag, startPoint x: 505, startPoint y: 191, endPoint x: 332, endPoint y: 178, distance: 173.8
click at [332, 178] on td "**********" at bounding box center [428, 187] width 201 height 36
click at [522, 193] on p "**********" at bounding box center [428, 186] width 191 height 26
drag, startPoint x: 511, startPoint y: 193, endPoint x: 335, endPoint y: 184, distance: 177.0
click at [335, 184] on td "**********" at bounding box center [428, 187] width 201 height 36
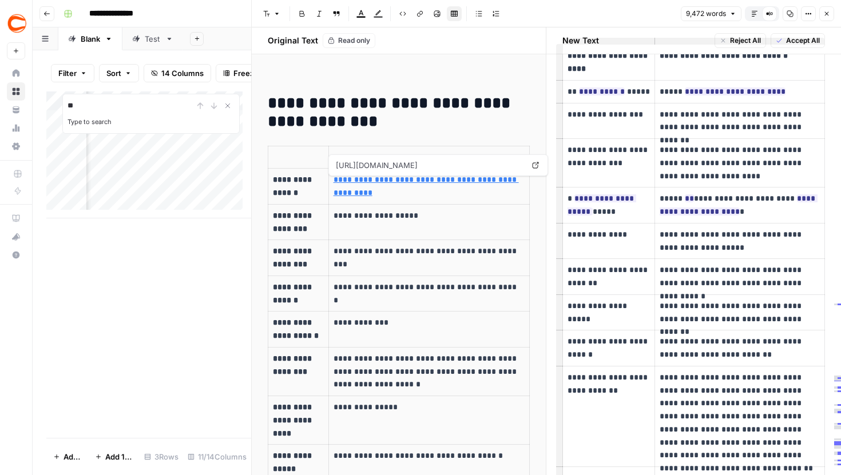
click at [506, 193] on p "**********" at bounding box center [428, 186] width 191 height 26
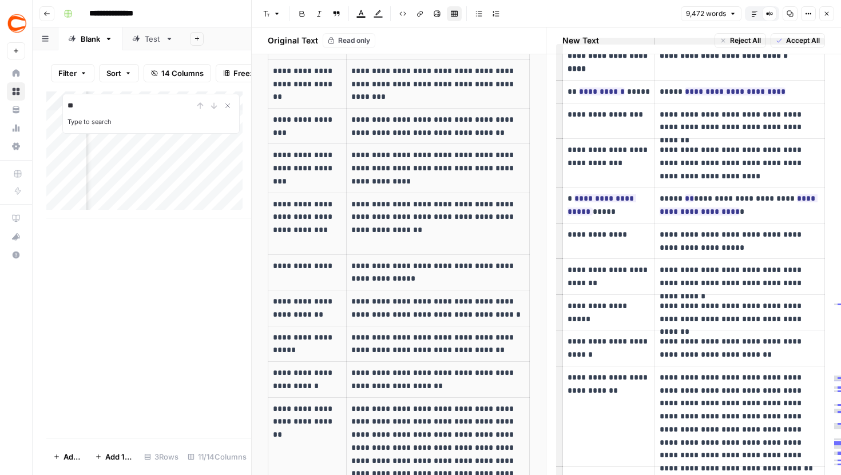
scroll to position [4284, 0]
click at [828, 13] on icon "button" at bounding box center [826, 13] width 7 height 7
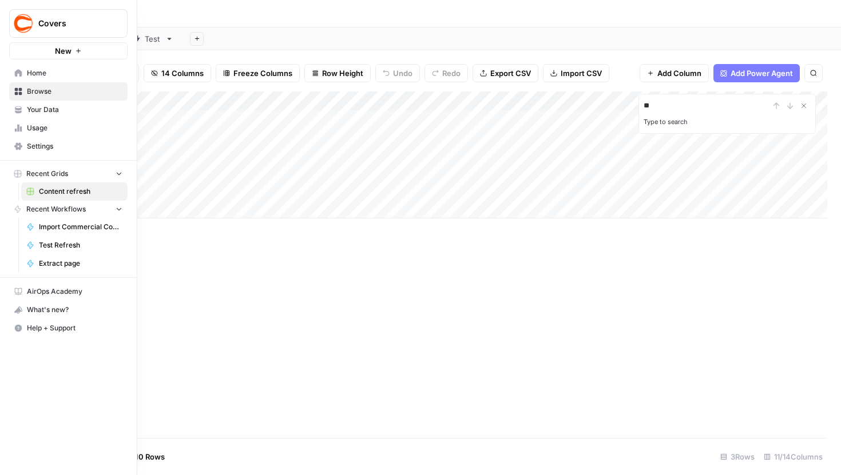
click at [21, 109] on icon at bounding box center [18, 108] width 6 height 5
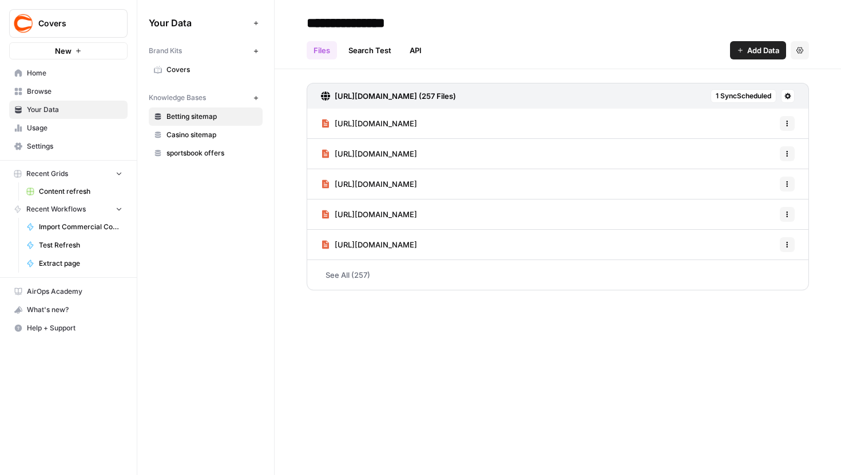
click at [190, 72] on span "Covers" at bounding box center [211, 70] width 91 height 10
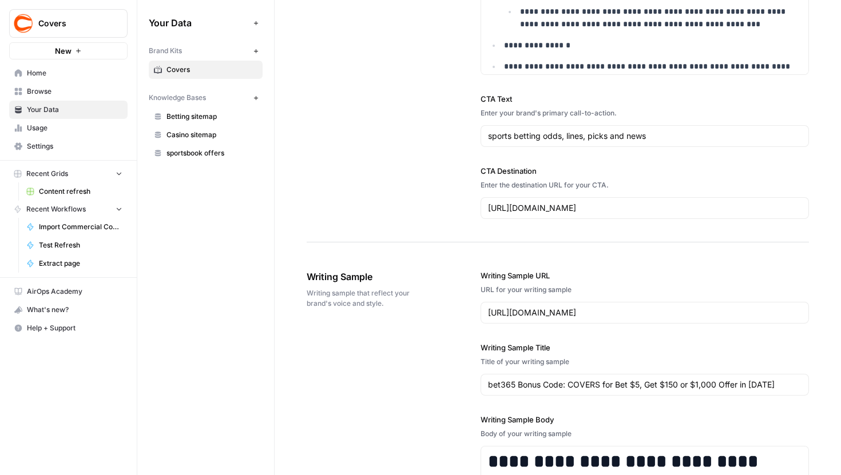
scroll to position [1329, 0]
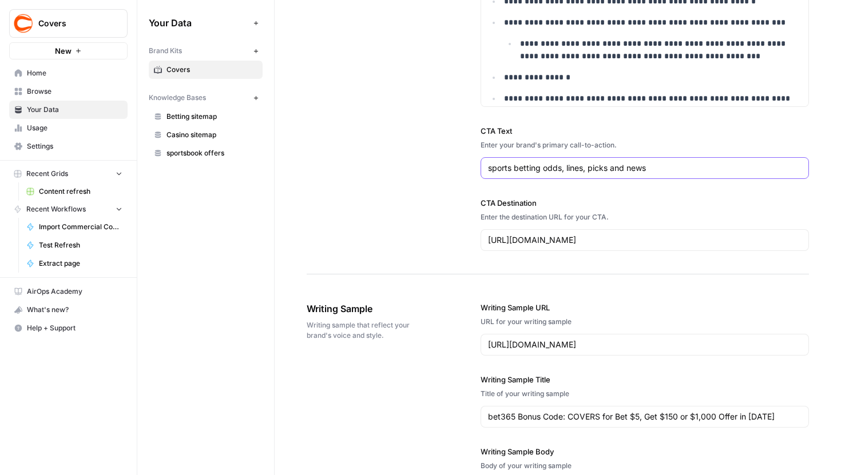
drag, startPoint x: 672, startPoint y: 169, endPoint x: 470, endPoint y: 168, distance: 202.5
drag, startPoint x: 668, startPoint y: 170, endPoint x: 435, endPoint y: 158, distance: 233.7
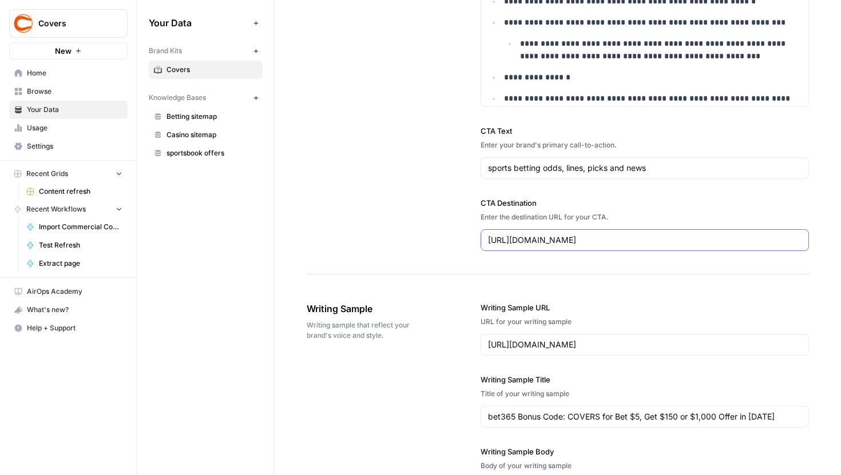
click at [621, 247] on div "https://www.covers.com" at bounding box center [645, 240] width 329 height 22
click at [79, 192] on span "Content refresh" at bounding box center [81, 191] width 84 height 10
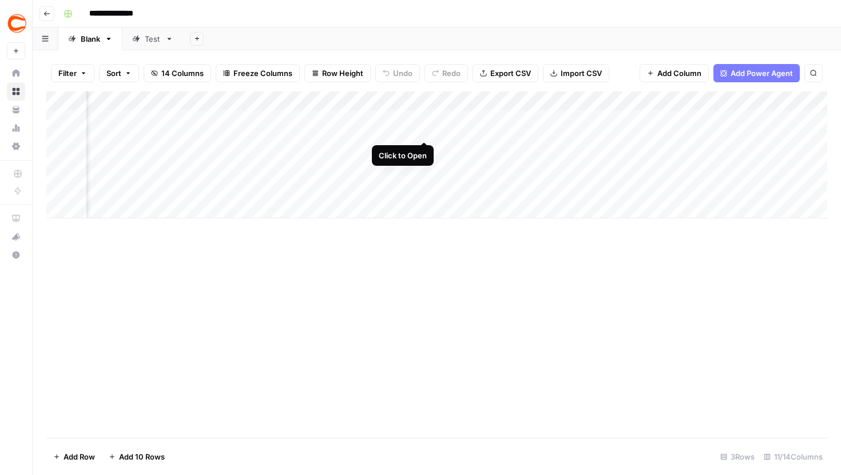
scroll to position [0, 586]
click at [561, 119] on div "Add Column" at bounding box center [436, 155] width 781 height 127
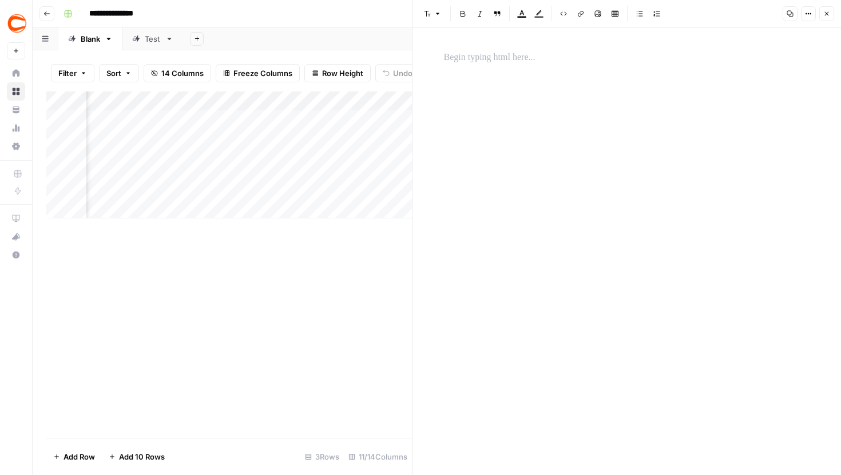
click at [828, 10] on button "Close" at bounding box center [826, 13] width 15 height 15
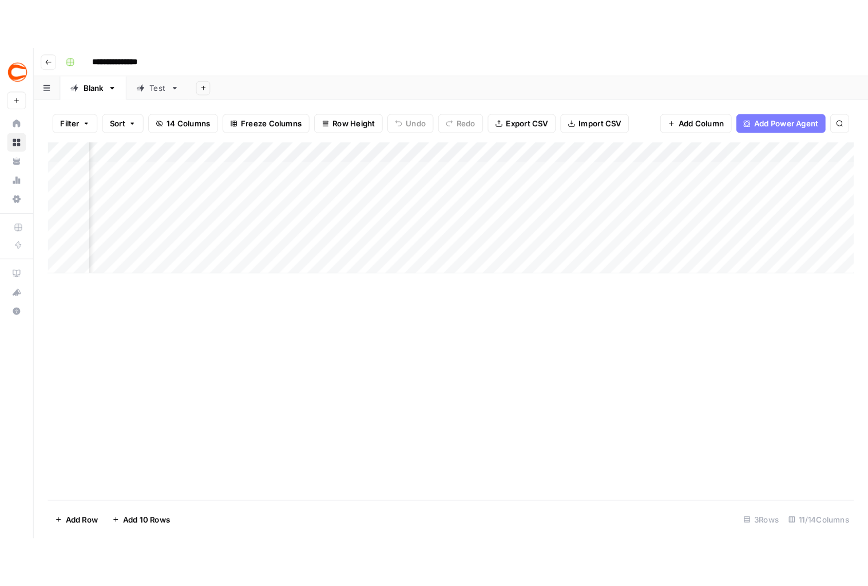
scroll to position [0, 586]
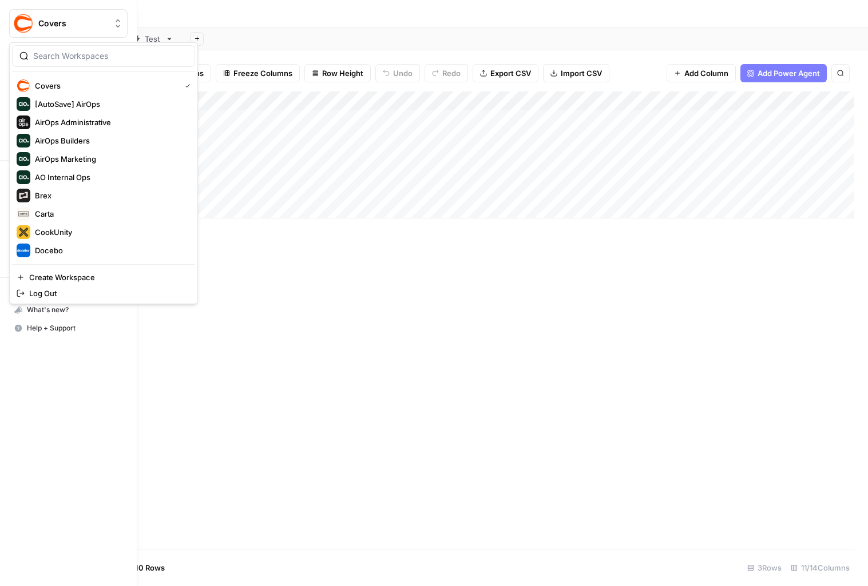
click at [22, 18] on img "Workspace: Covers" at bounding box center [23, 23] width 21 height 21
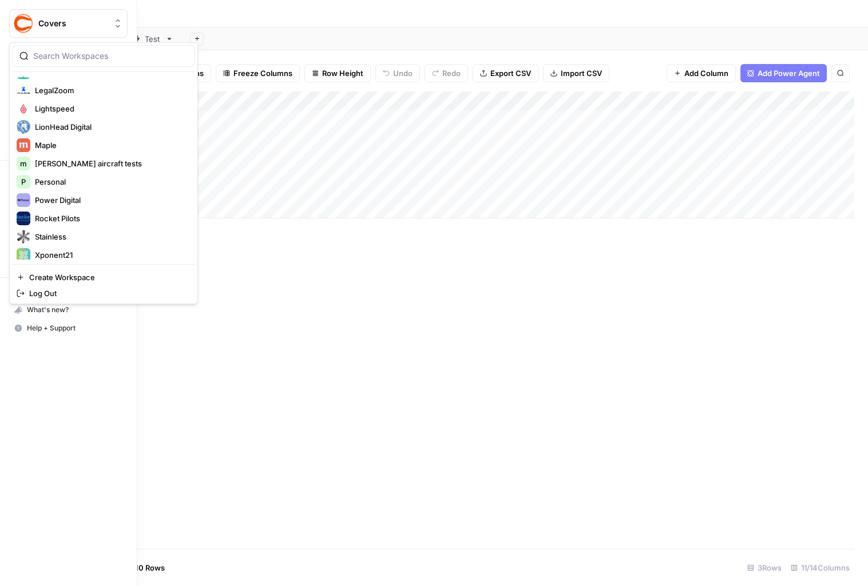
scroll to position [275, 0]
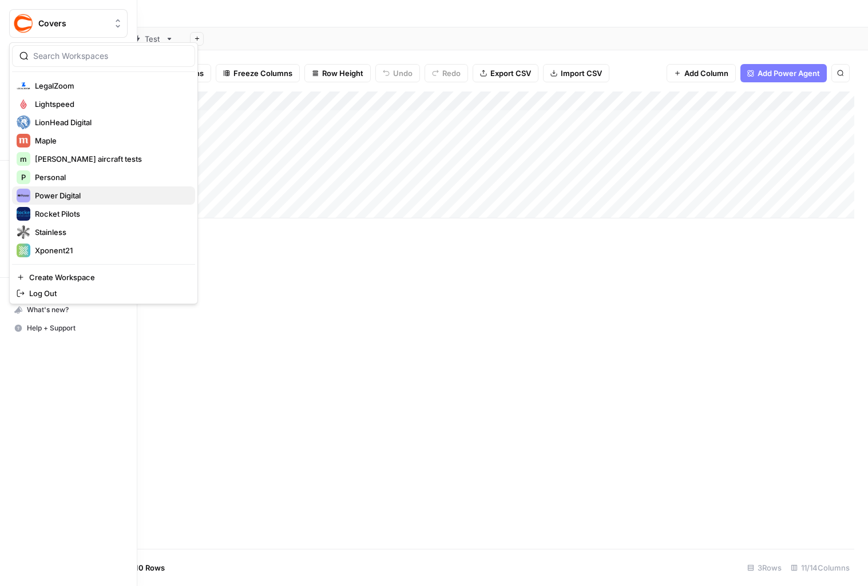
click at [81, 195] on span "Power Digital" at bounding box center [110, 195] width 151 height 11
